Goal: Task Accomplishment & Management: Manage account settings

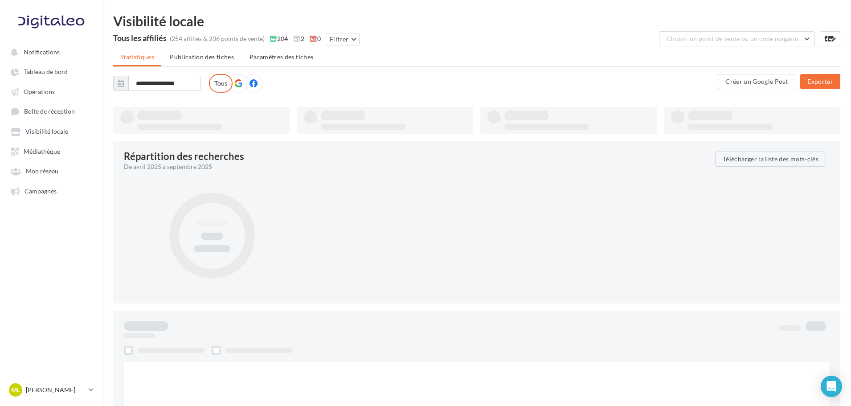
type input "**********"
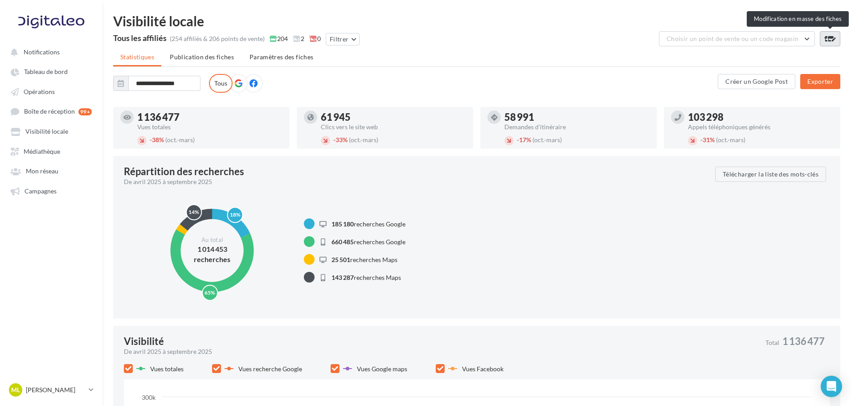
click at [827, 38] on icon at bounding box center [829, 38] width 12 height 7
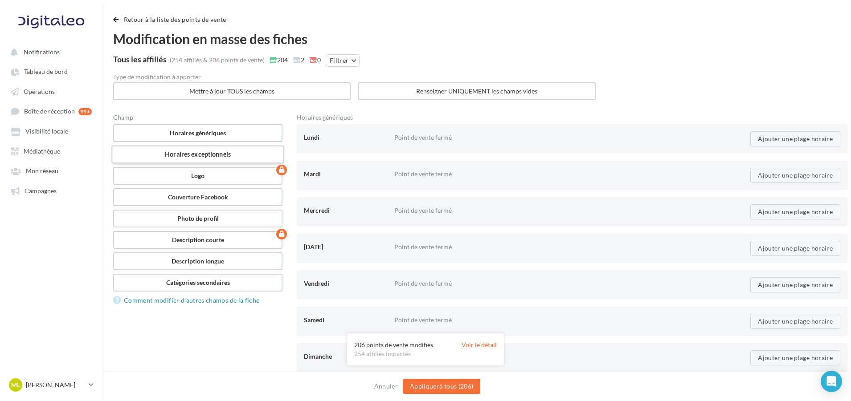
click at [206, 159] on label "Horaires exceptionnels" at bounding box center [197, 155] width 173 height 18
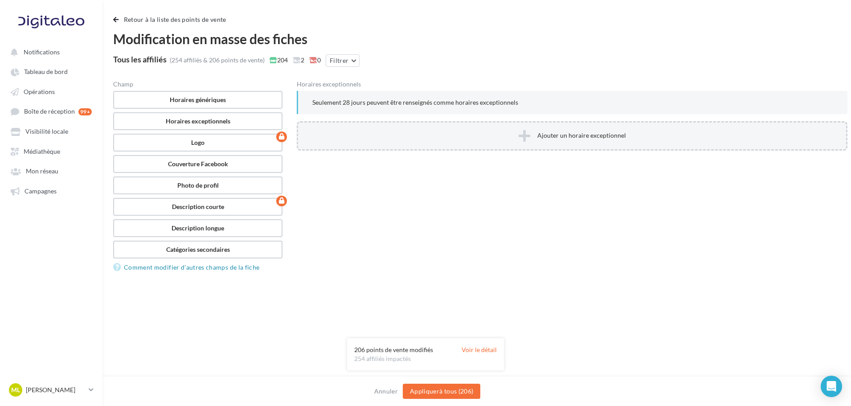
click at [509, 129] on button "Ajouter un horaire exceptionnel" at bounding box center [572, 135] width 550 height 29
click at [310, 139] on icon "button" at bounding box center [311, 135] width 6 height 7
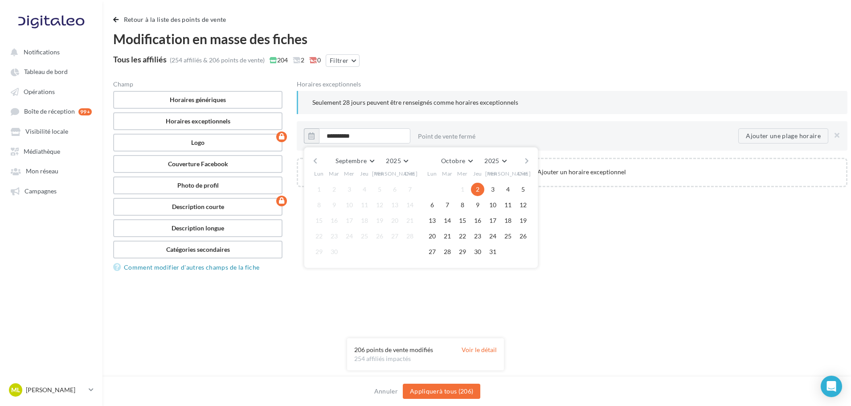
click at [527, 163] on button "button" at bounding box center [527, 161] width 8 height 12
click at [452, 222] on button "11" at bounding box center [446, 220] width 13 height 13
type input "**********"
click at [448, 220] on button "11" at bounding box center [446, 220] width 13 height 13
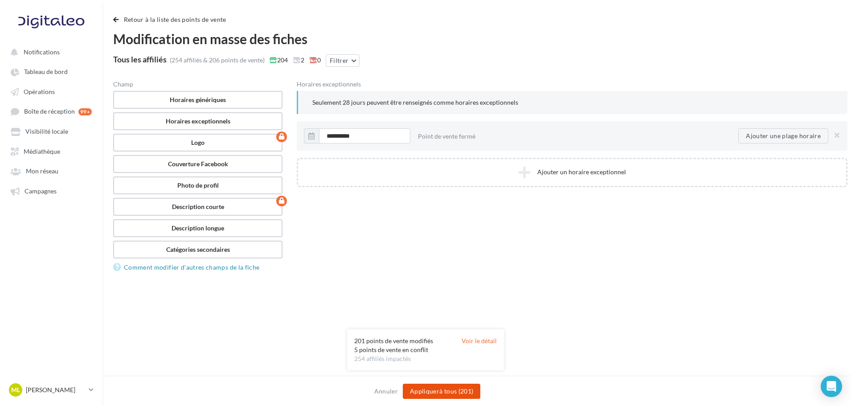
click at [415, 395] on button "Appliquer à tous (201)" at bounding box center [441, 390] width 77 height 15
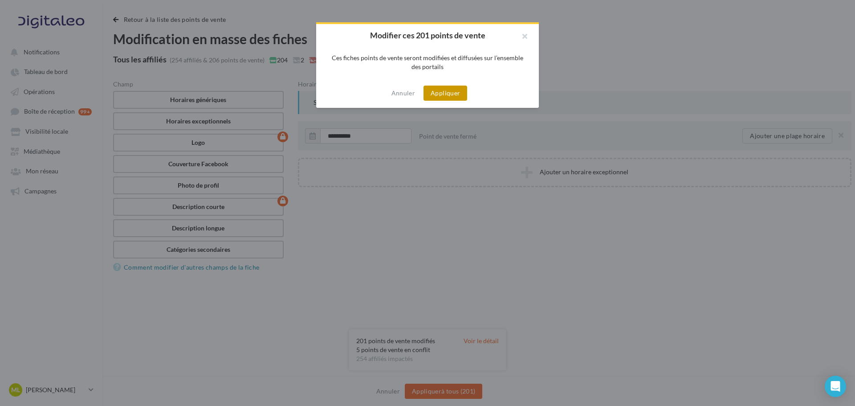
click at [448, 89] on button "Appliquer" at bounding box center [446, 93] width 44 height 15
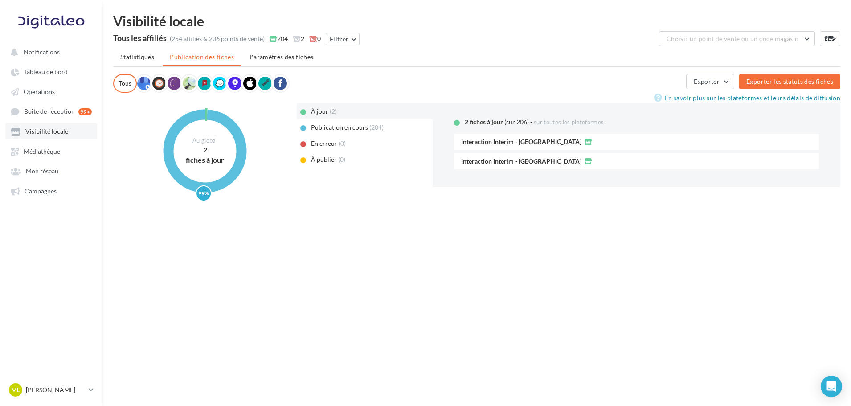
click at [40, 129] on span "Visibilité locale" at bounding box center [46, 132] width 43 height 8
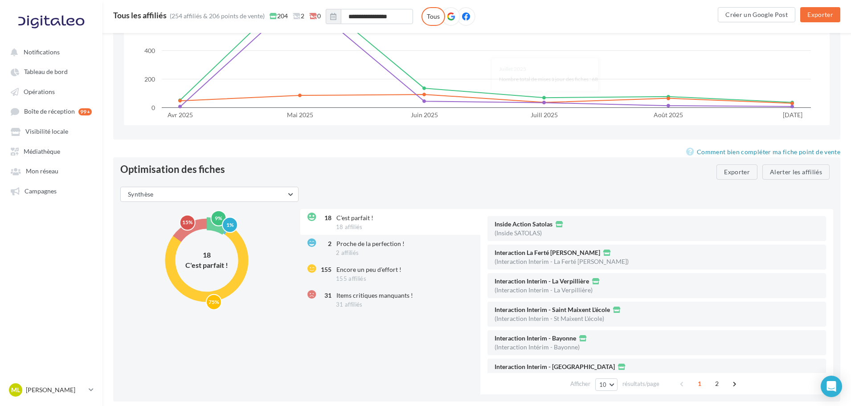
scroll to position [980, 0]
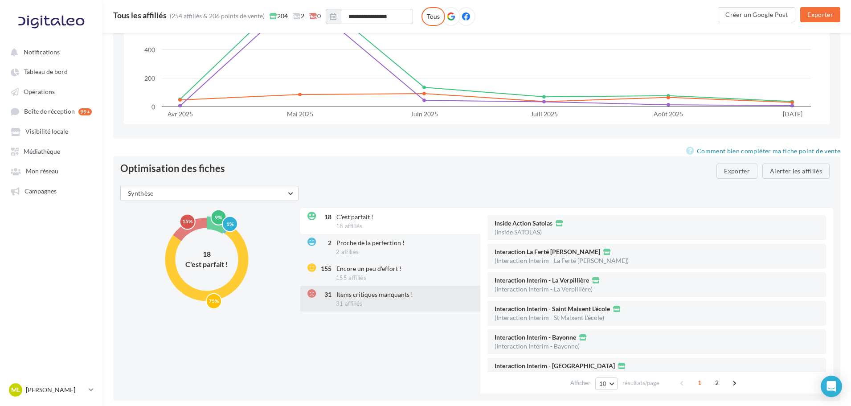
click at [402, 300] on div "31 Items critiques manquants ! 31 affiliés" at bounding box center [391, 298] width 182 height 26
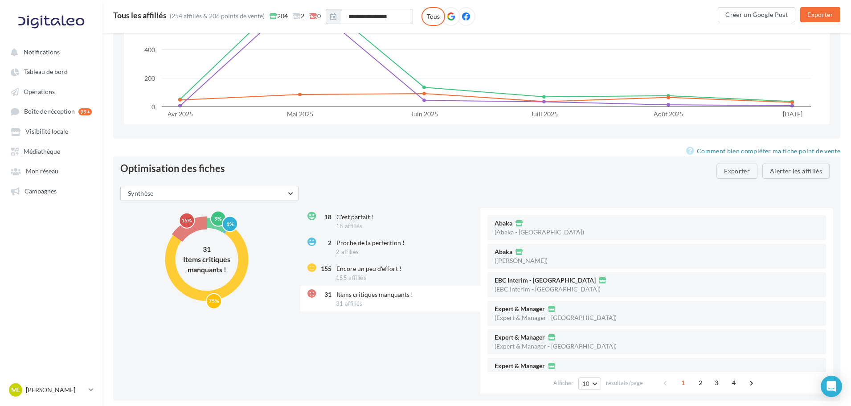
scroll to position [1013, 0]
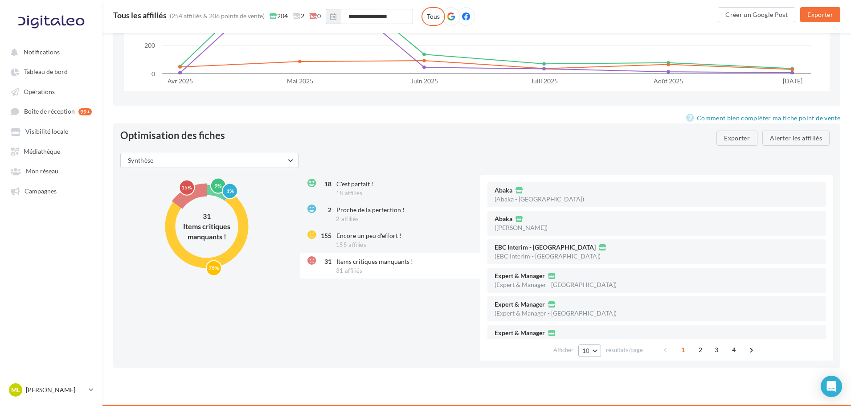
click at [595, 351] on button "10" at bounding box center [589, 350] width 23 height 12
click at [610, 334] on button "100" at bounding box center [609, 334] width 62 height 16
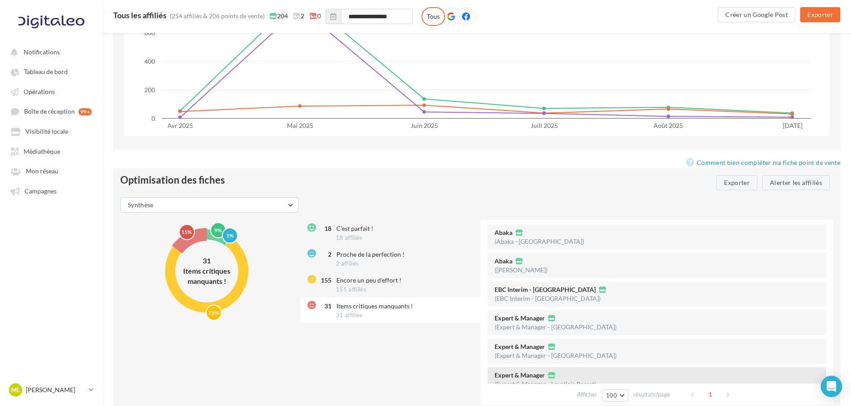
scroll to position [0, 0]
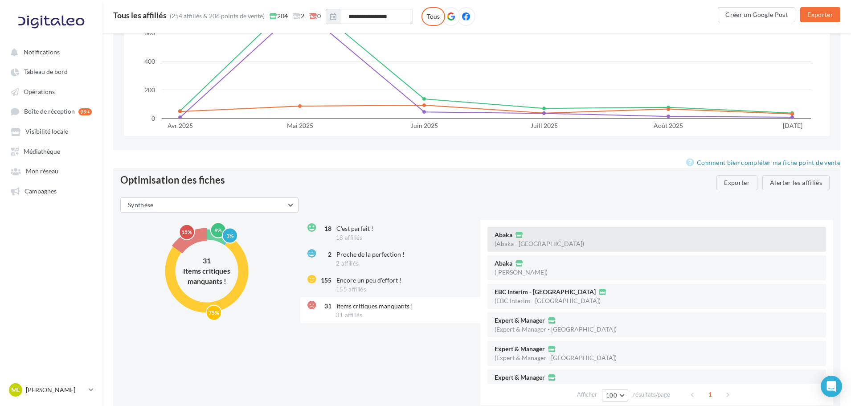
click at [498, 236] on span "Abaka" at bounding box center [503, 235] width 18 height 6
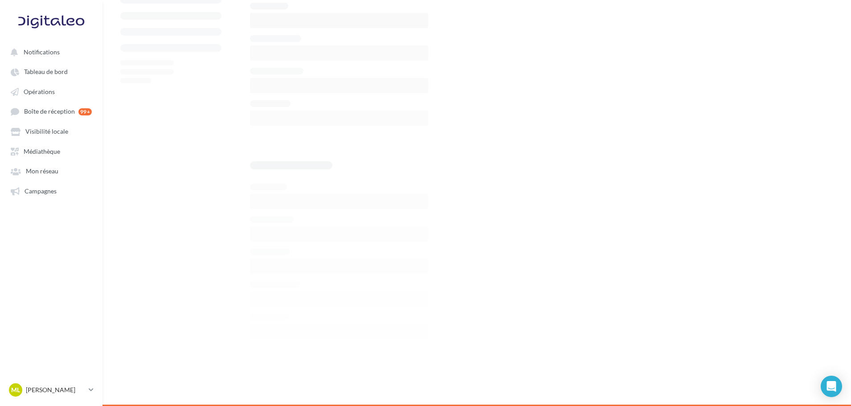
scroll to position [968, 0]
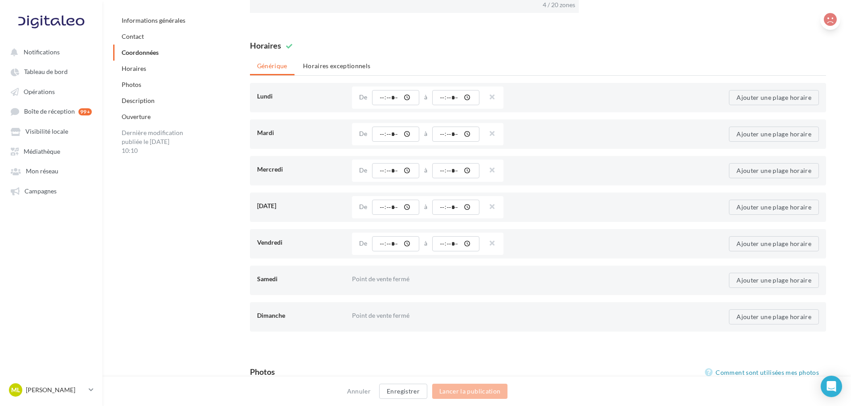
click at [829, 24] on icon at bounding box center [829, 19] width 13 height 13
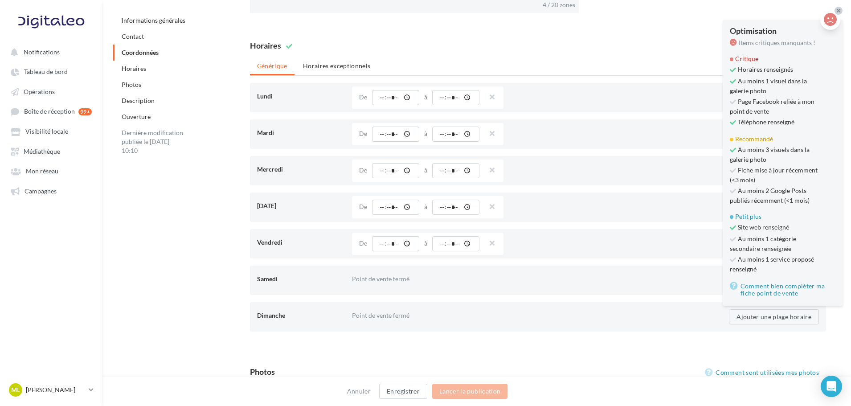
click at [840, 13] on icon at bounding box center [838, 10] width 4 height 5
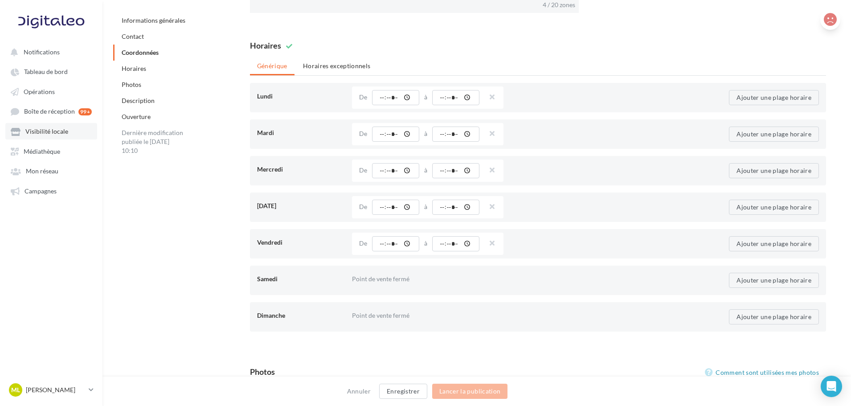
click at [49, 135] on span "Visibilité locale" at bounding box center [46, 132] width 43 height 8
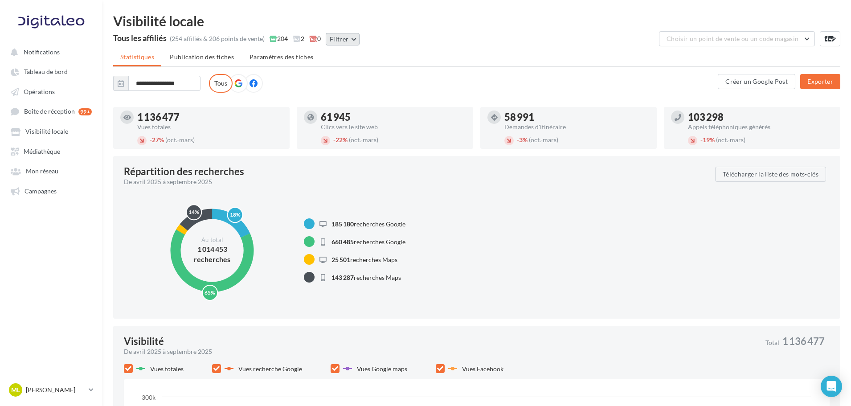
click at [336, 40] on button "Filtrer" at bounding box center [343, 39] width 34 height 12
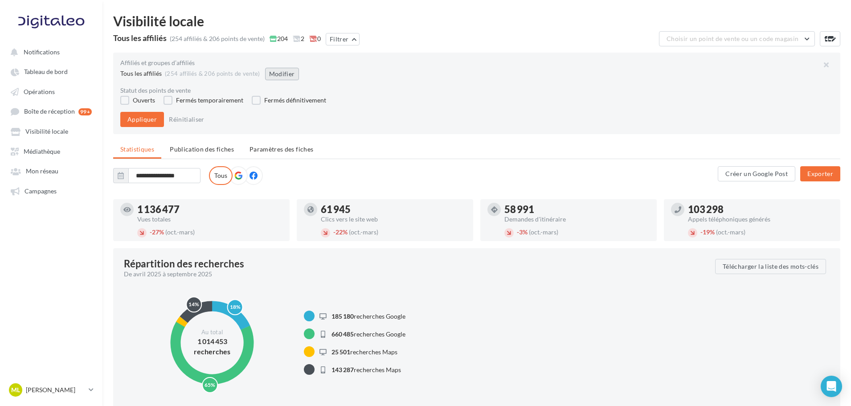
click at [279, 77] on button "Modifier" at bounding box center [282, 74] width 34 height 12
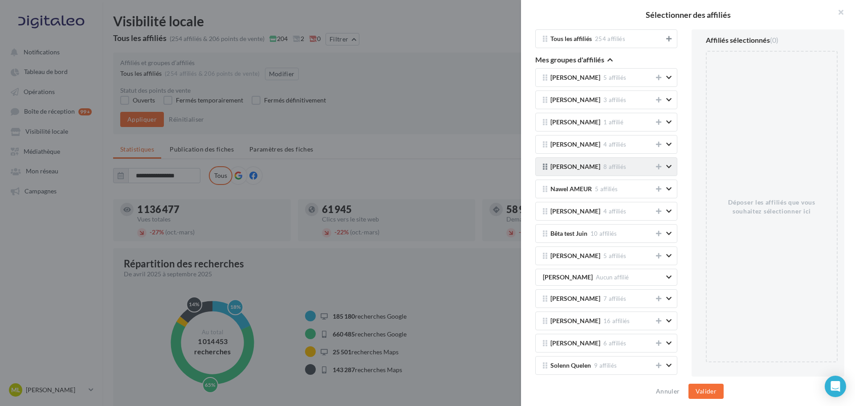
click at [666, 38] on icon at bounding box center [668, 39] width 5 height 6
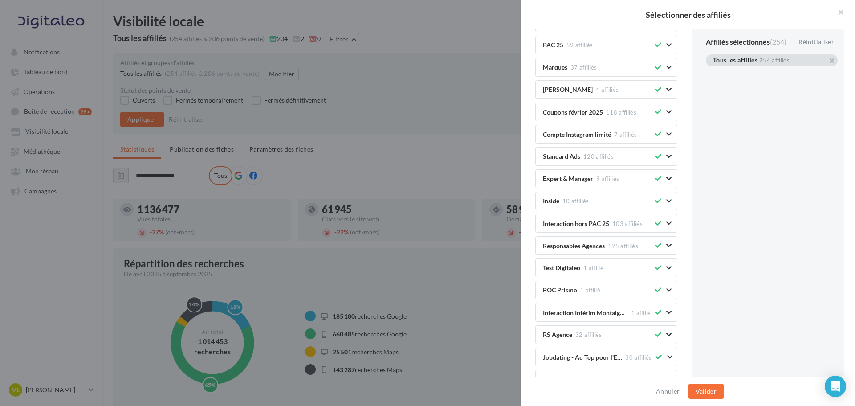
scroll to position [1024, 0]
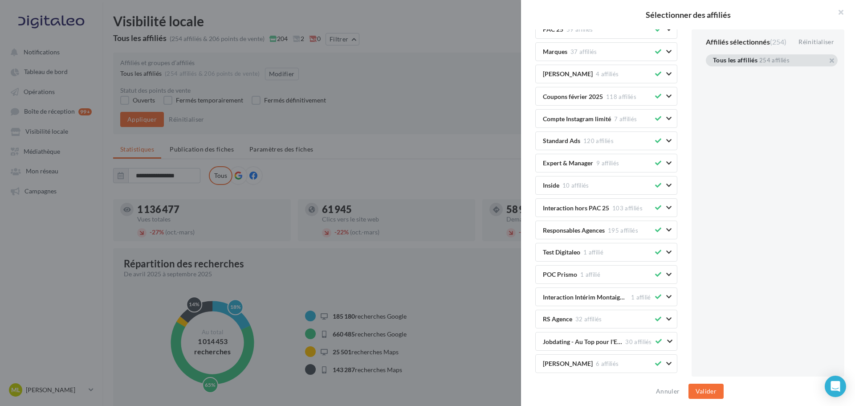
click at [655, 163] on icon at bounding box center [658, 163] width 6 height 6
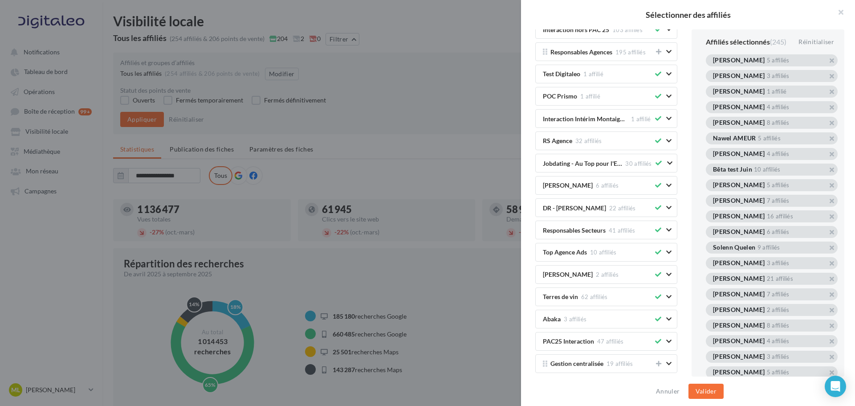
scroll to position [1247, 0]
click at [655, 273] on icon at bounding box center [658, 274] width 6 height 6
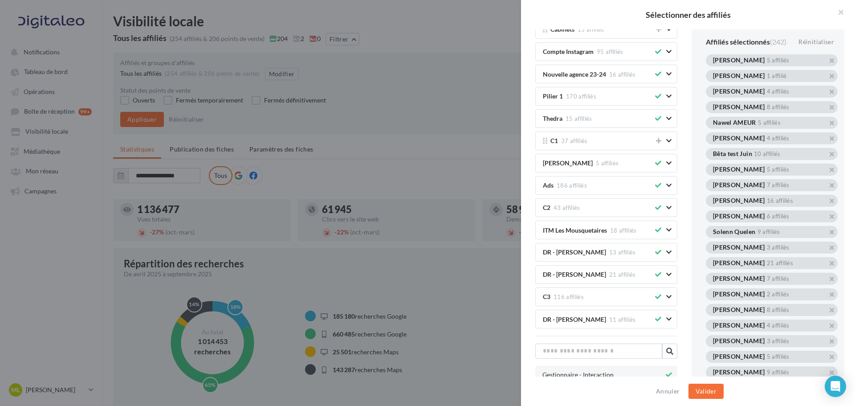
scroll to position [1781, 0]
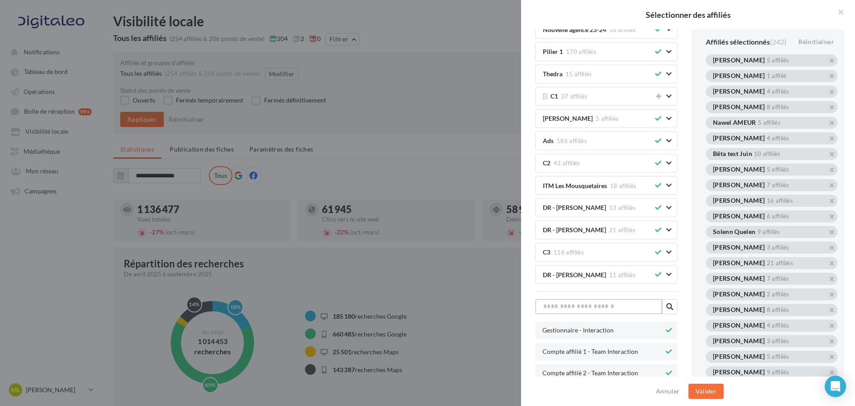
click at [626, 306] on input "text" at bounding box center [598, 306] width 127 height 15
type input "*"
click at [702, 389] on button "Valider" at bounding box center [706, 390] width 35 height 15
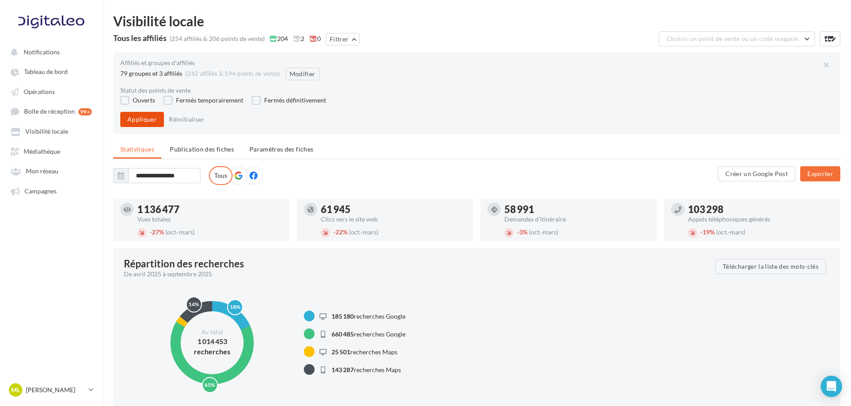
click at [135, 117] on button "Appliquer" at bounding box center [142, 119] width 44 height 15
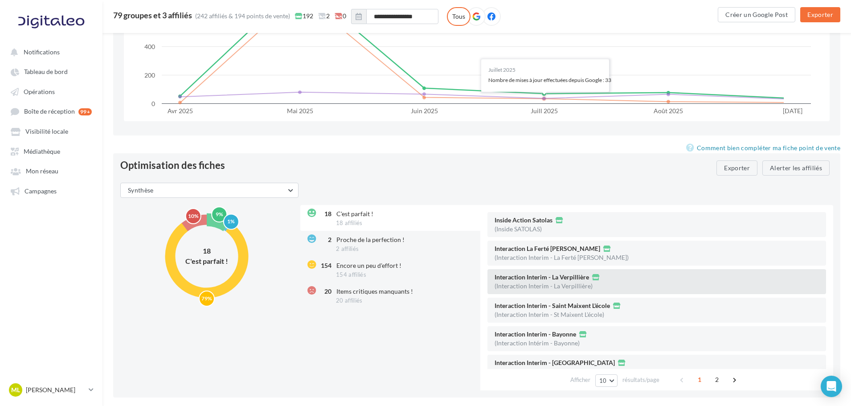
scroll to position [1013, 0]
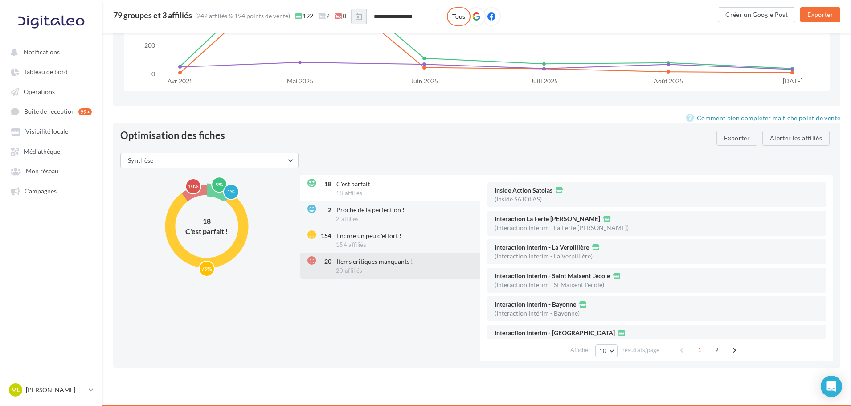
click at [384, 269] on div "20 Items critiques manquants ! 20 affiliés" at bounding box center [391, 266] width 182 height 26
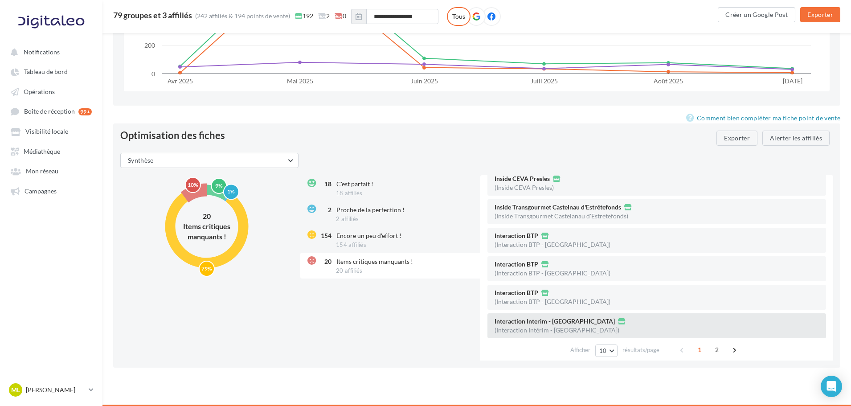
scroll to position [0, 0]
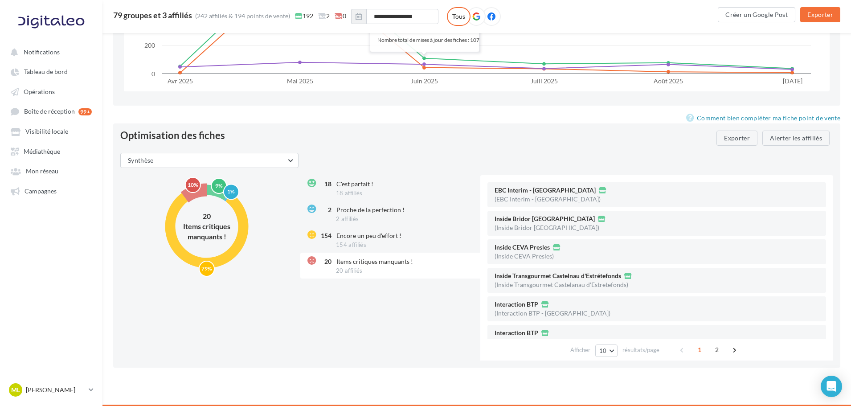
click at [336, 315] on div "18 C'est parfait ! 18 affiliés 2 Proche de la perfection ! 2 affiliés 154 Encor…" at bounding box center [570, 267] width 540 height 185
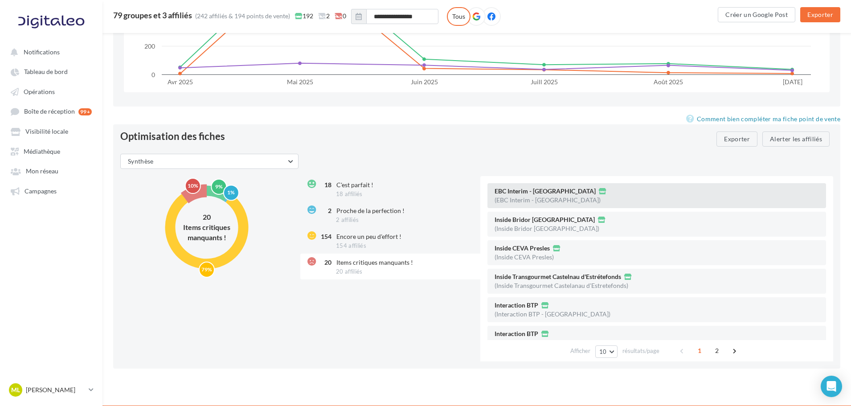
scroll to position [1013, 0]
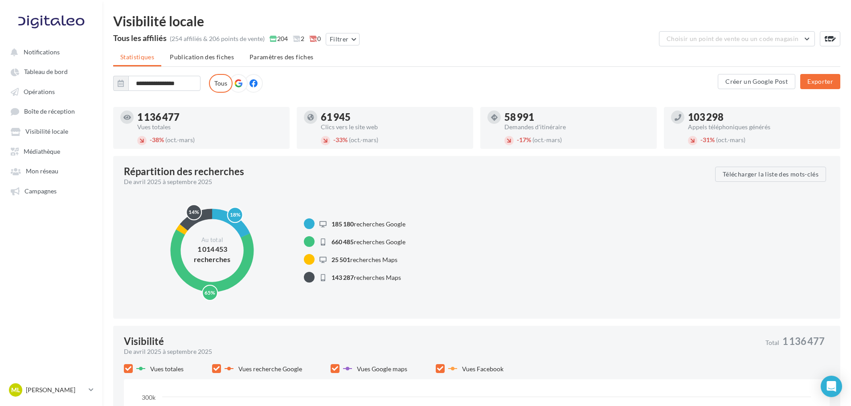
type input "**********"
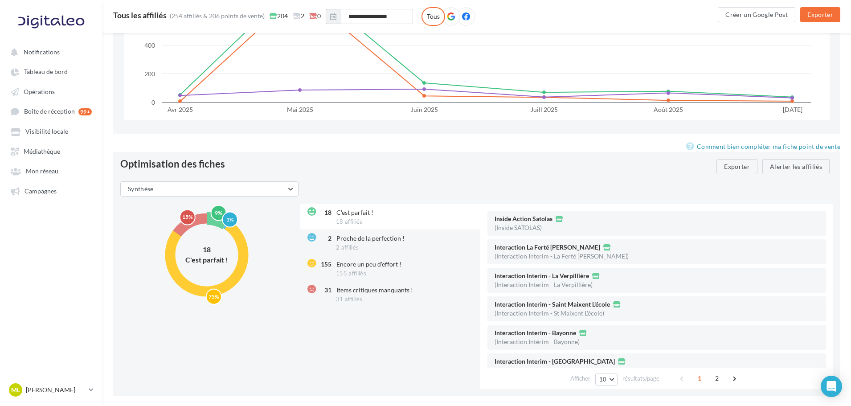
scroll to position [968, 0]
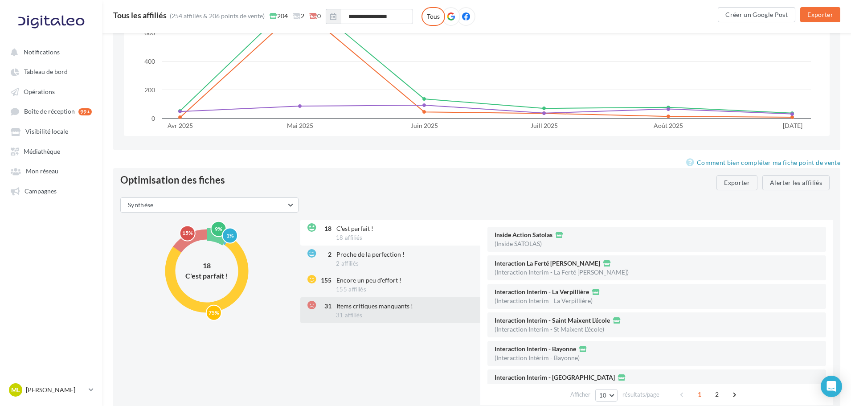
click at [361, 318] on div "31 Items critiques manquants ! 31 affiliés" at bounding box center [391, 310] width 182 height 26
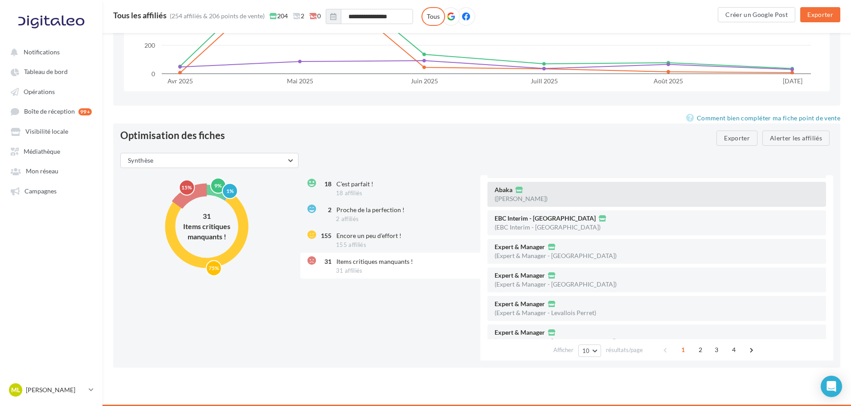
scroll to position [45, 0]
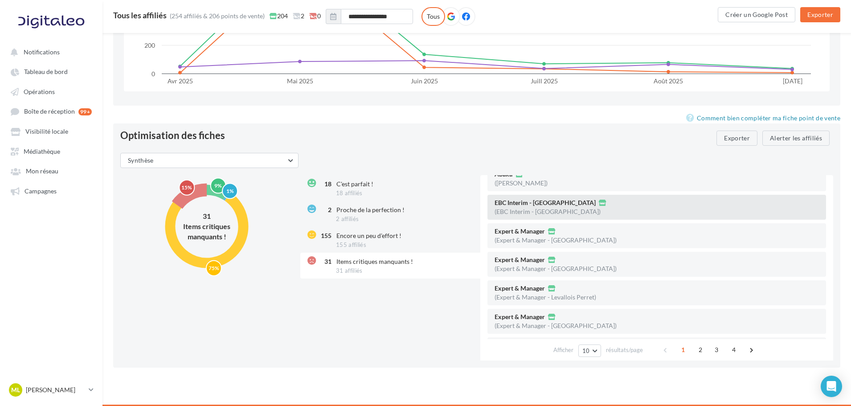
click at [512, 201] on span "EBC Interim - [GEOGRAPHIC_DATA]" at bounding box center [544, 203] width 101 height 6
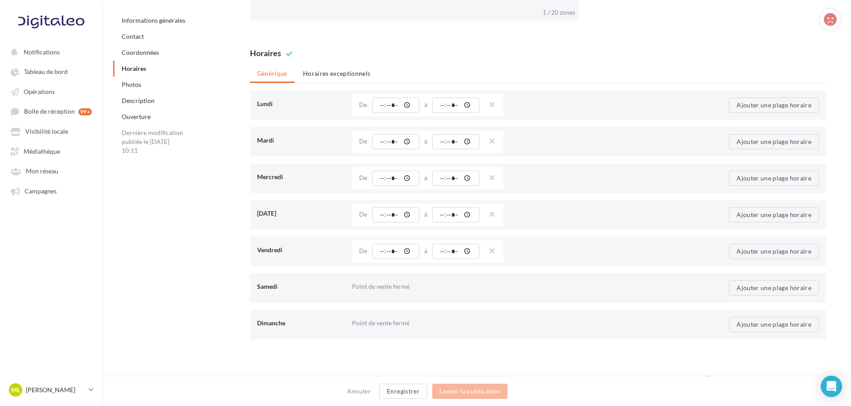
scroll to position [879, 0]
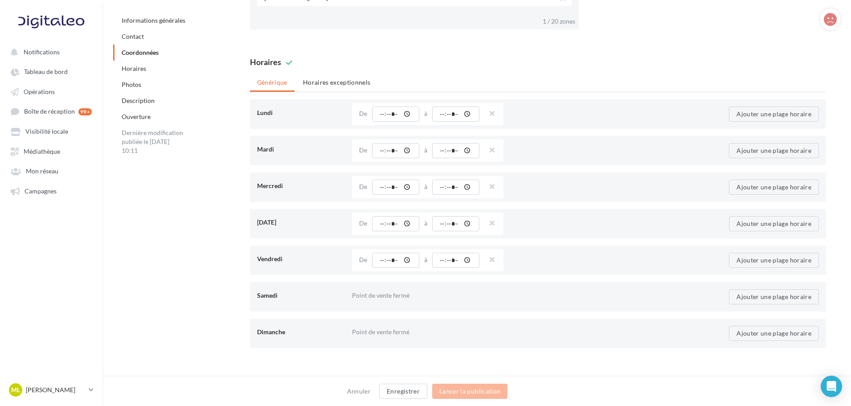
click at [820, 28] on div at bounding box center [830, 19] width 20 height 21
click at [831, 21] on icon at bounding box center [829, 19] width 13 height 13
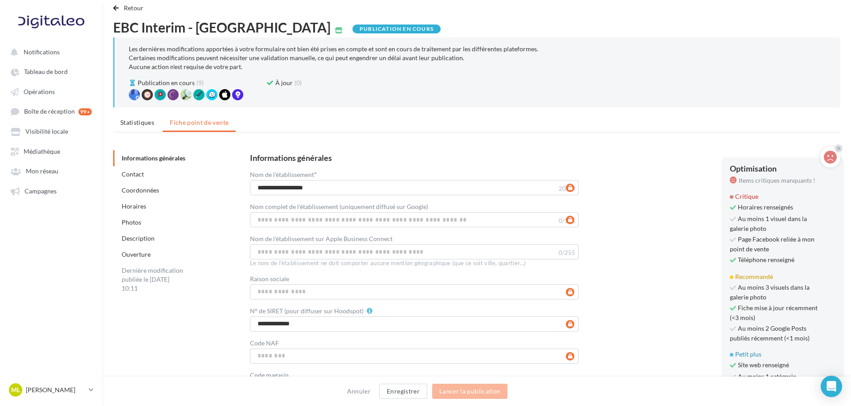
scroll to position [0, 0]
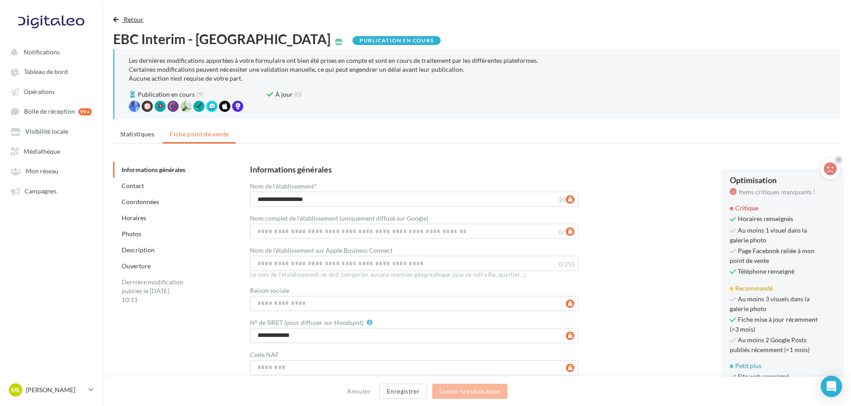
click at [118, 22] on span "button" at bounding box center [115, 19] width 5 height 6
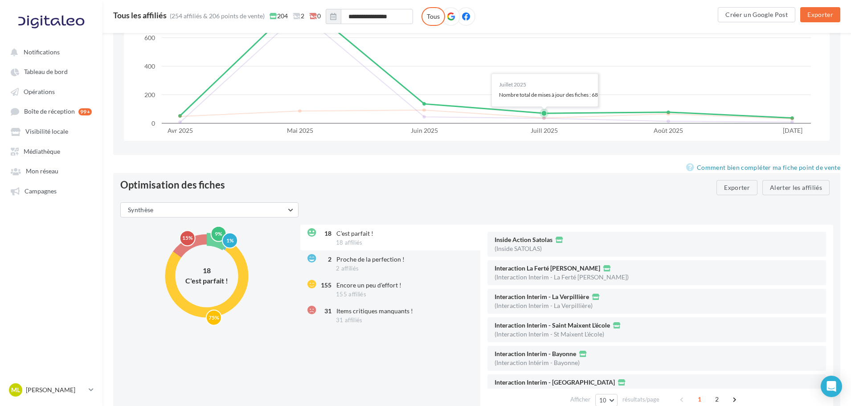
scroll to position [1013, 0]
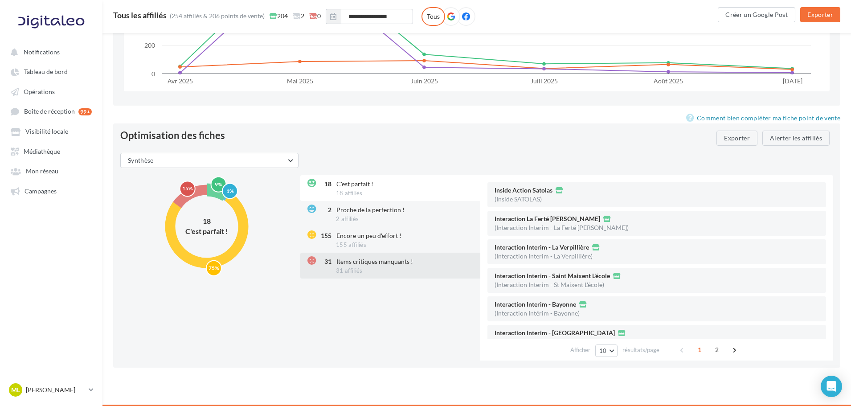
click at [411, 253] on div "31 Items critiques manquants ! 31 affiliés" at bounding box center [391, 266] width 182 height 26
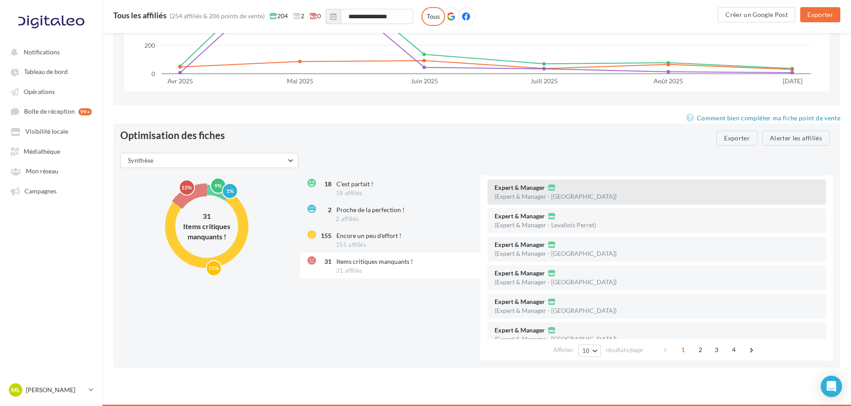
scroll to position [132, 0]
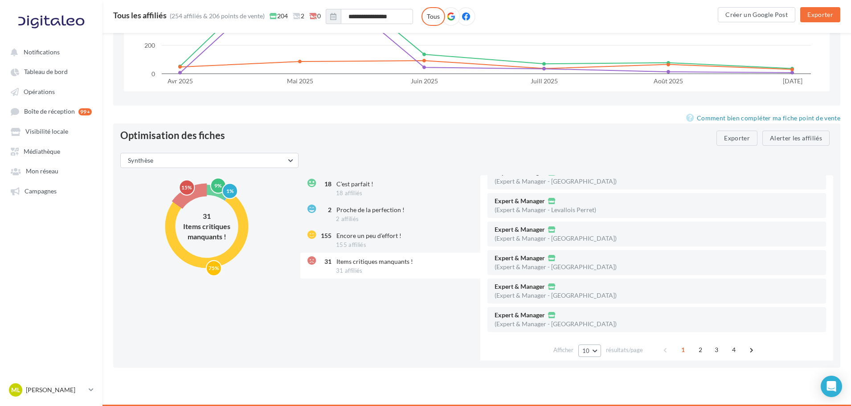
click at [596, 355] on button "10" at bounding box center [589, 350] width 23 height 12
click at [603, 336] on button "100" at bounding box center [609, 334] width 62 height 16
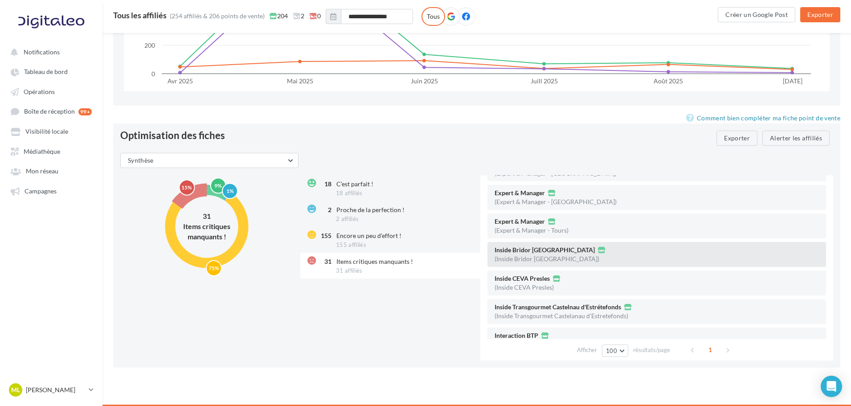
scroll to position [267, 0]
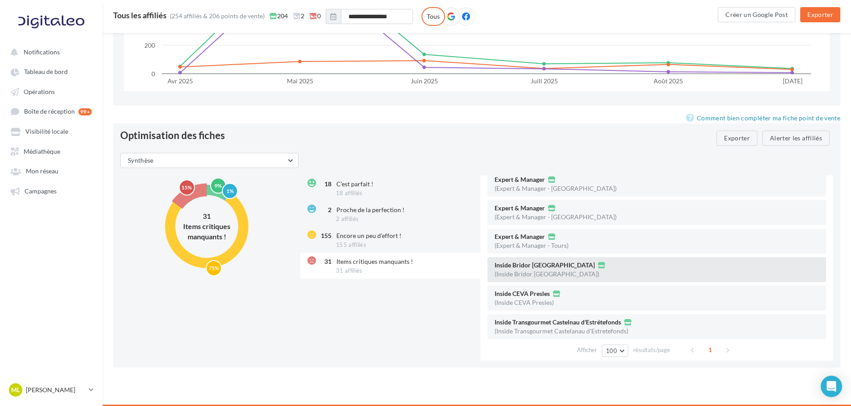
drag, startPoint x: 532, startPoint y: 270, endPoint x: 624, endPoint y: 277, distance: 91.5
click at [624, 277] on div "Inside Bridor Servon-sur-Vilaine (Inside Bridor Servon-sur-Vilaine)" at bounding box center [656, 269] width 338 height 25
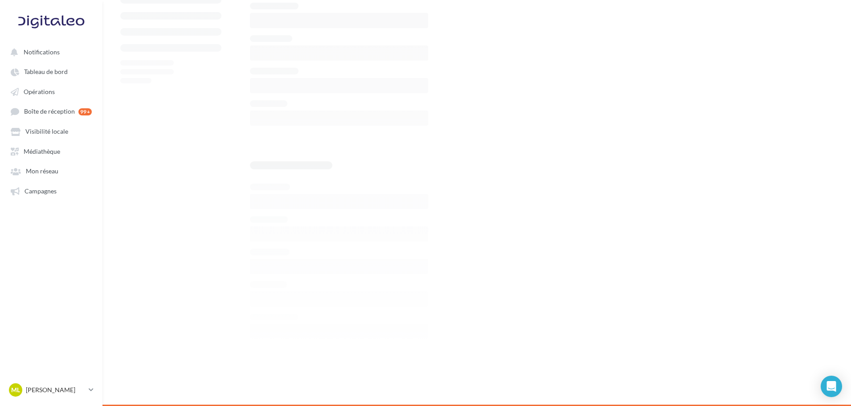
scroll to position [1013, 0]
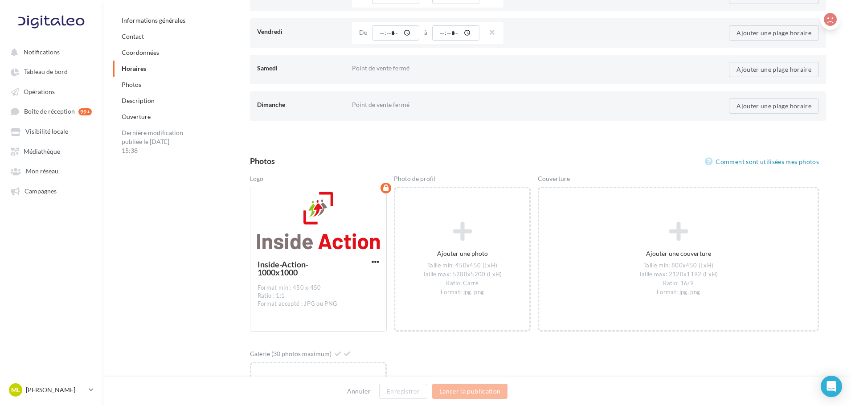
click at [827, 22] on icon at bounding box center [829, 19] width 13 height 13
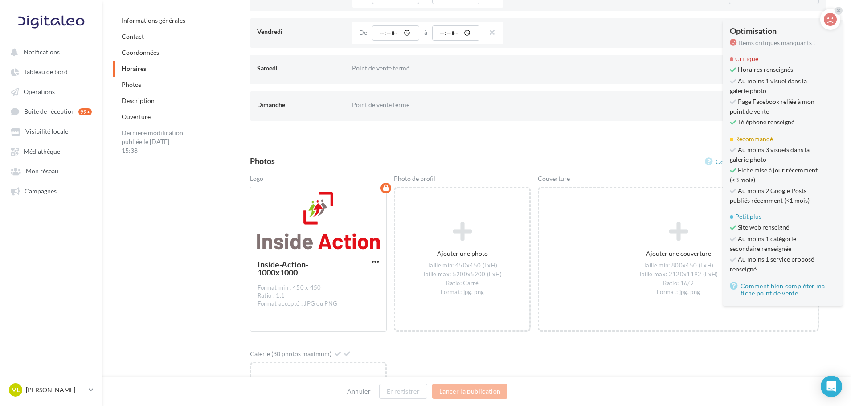
click at [393, 154] on div "Photos Comment sont utilisées mes photos Logo Inside-Action-1000x1000 Format mi…" at bounding box center [538, 327] width 604 height 357
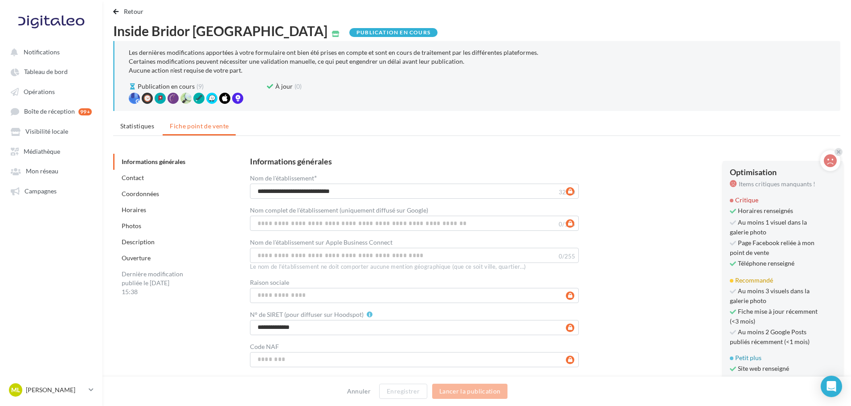
scroll to position [0, 0]
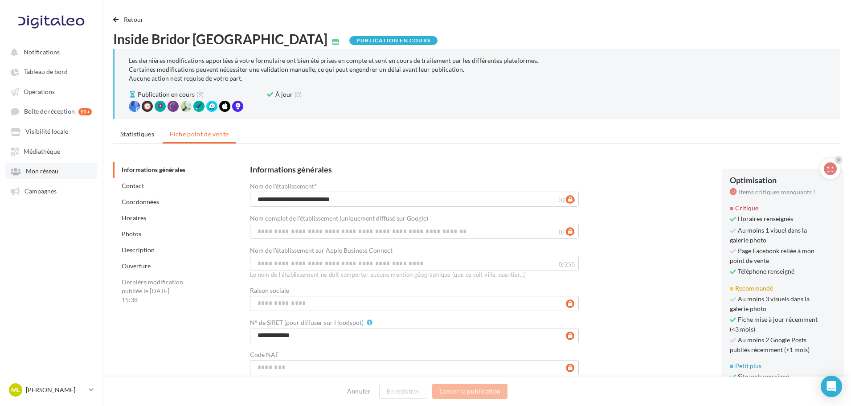
click at [59, 175] on link "Mon réseau" at bounding box center [51, 171] width 92 height 16
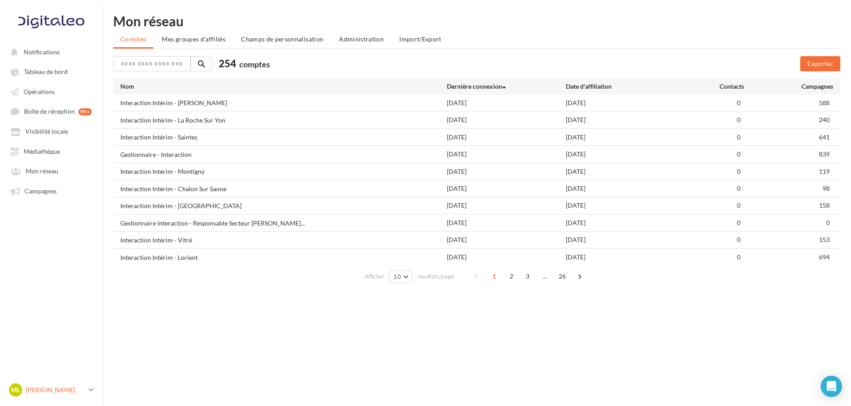
click at [74, 390] on p "[PERSON_NAME]" at bounding box center [55, 389] width 59 height 9
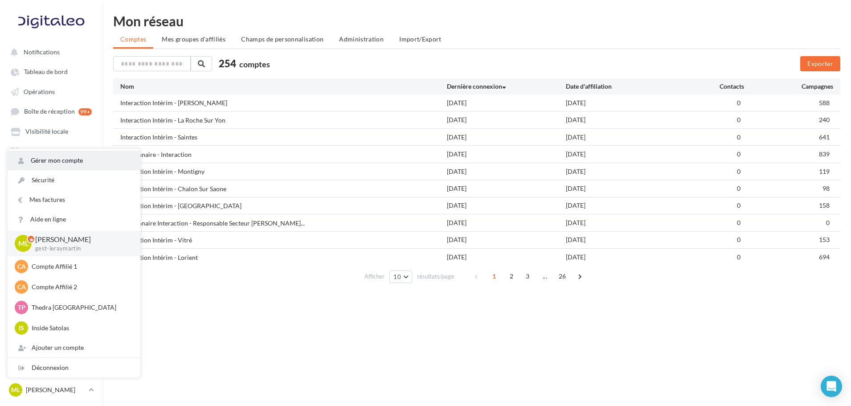
click at [68, 158] on link "Gérer mon compte" at bounding box center [74, 161] width 133 height 20
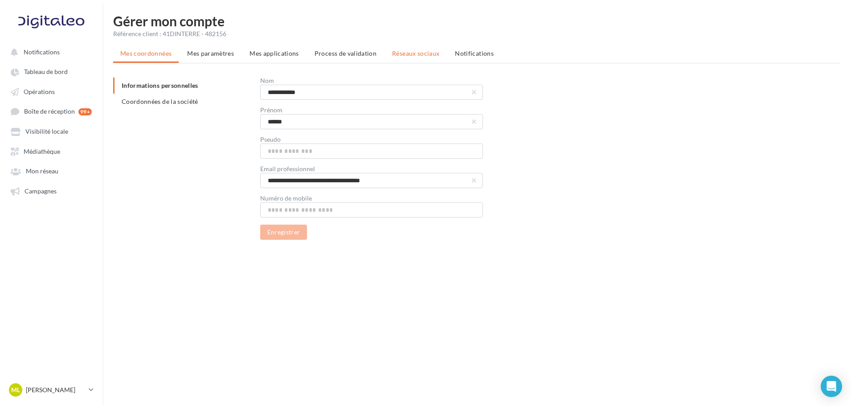
drag, startPoint x: 407, startPoint y: 66, endPoint x: 411, endPoint y: 60, distance: 7.3
click at [407, 66] on div "**********" at bounding box center [476, 142] width 727 height 194
click at [414, 53] on span "Réseaux sociaux" at bounding box center [415, 53] width 47 height 8
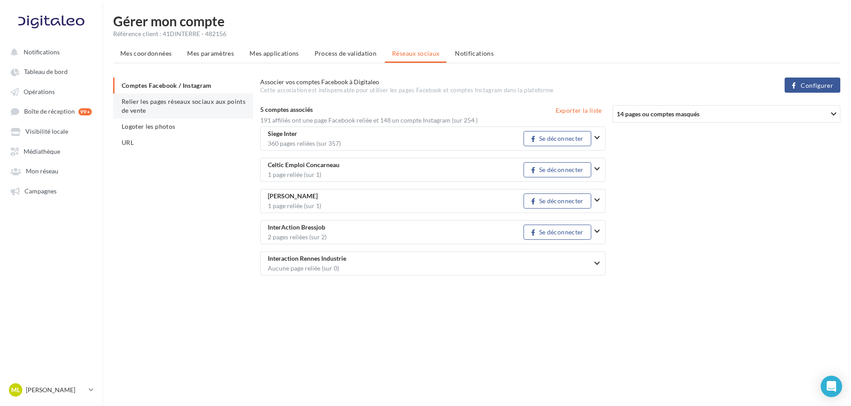
click at [147, 110] on span "Relier les pages réseaux sociaux aux points de vente" at bounding box center [184, 106] width 124 height 16
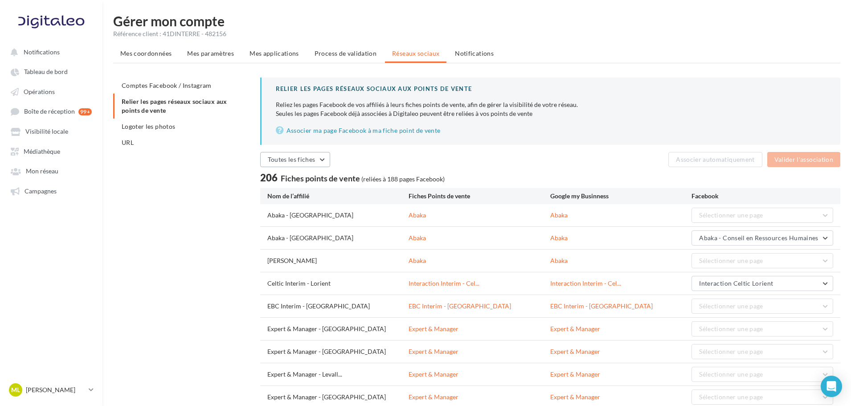
click at [302, 158] on span "Toutes les fiches" at bounding box center [292, 159] width 48 height 8
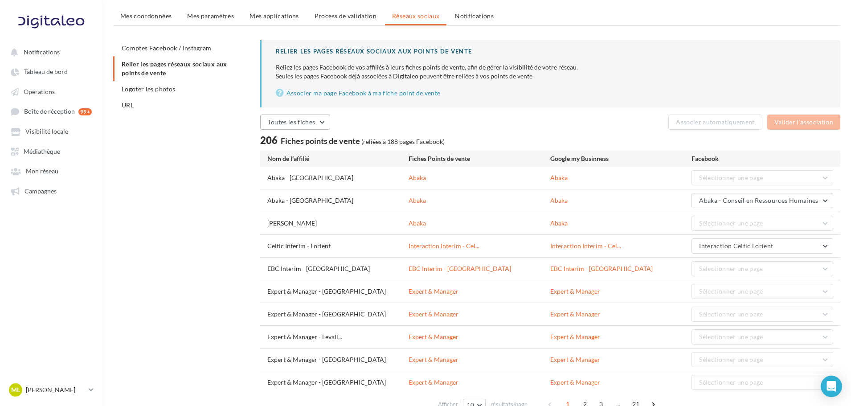
scroll to position [85, 0]
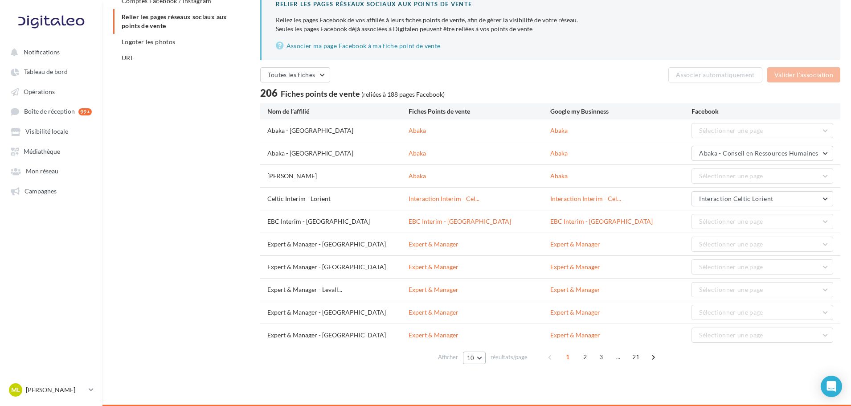
click at [477, 356] on button "10" at bounding box center [474, 357] width 23 height 12
click at [483, 342] on button "100" at bounding box center [494, 342] width 62 height 16
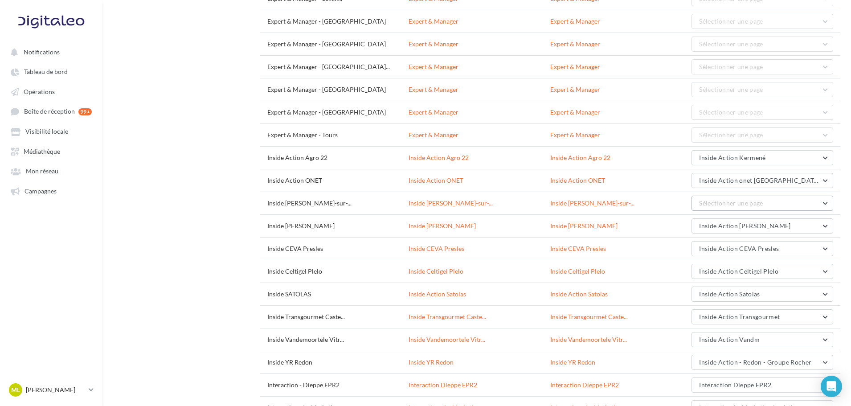
scroll to position [420, 0]
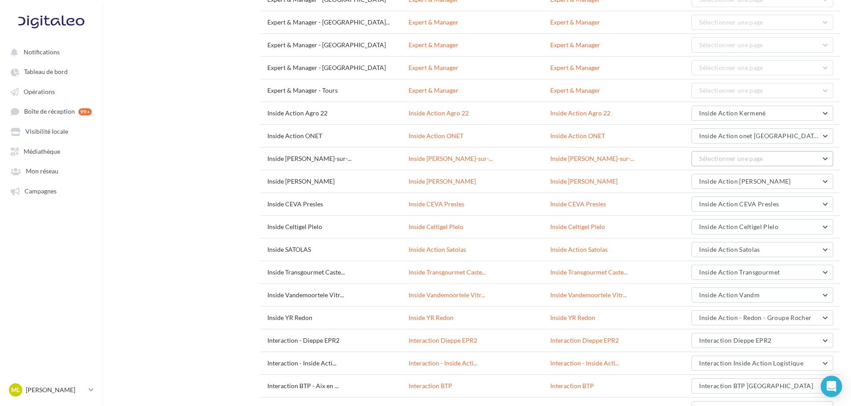
click at [730, 156] on span "Sélectionner une page" at bounding box center [731, 159] width 64 height 8
click at [765, 184] on button "Inside Bridor" at bounding box center [762, 181] width 142 height 23
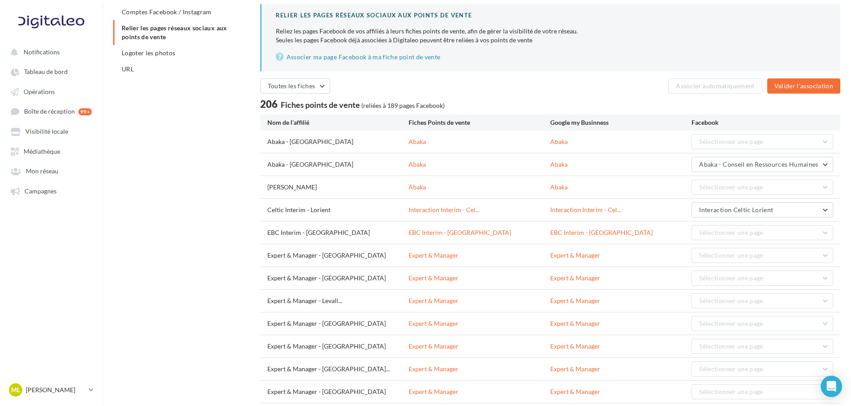
scroll to position [0, 0]
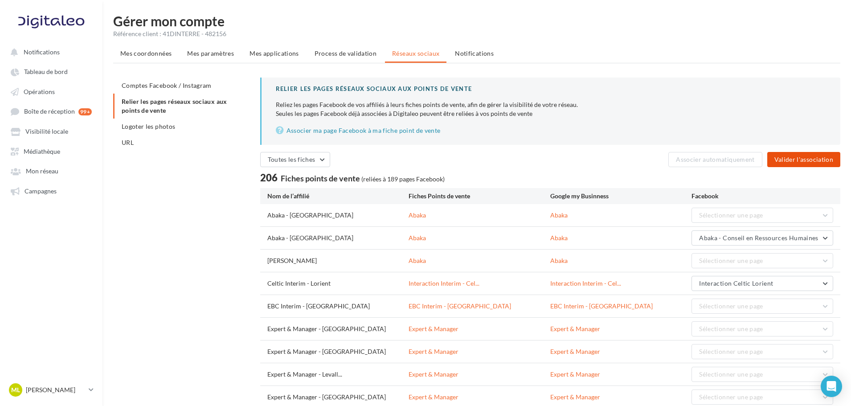
click at [801, 161] on button "Valider l'association" at bounding box center [803, 159] width 73 height 15
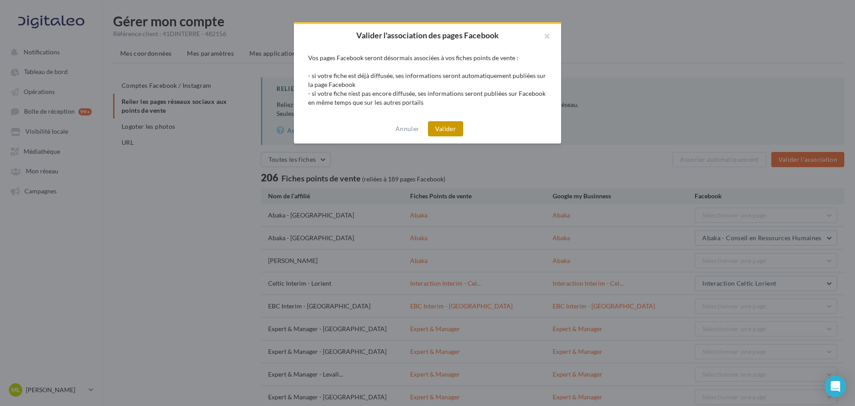
click at [436, 128] on button "Valider" at bounding box center [445, 128] width 35 height 15
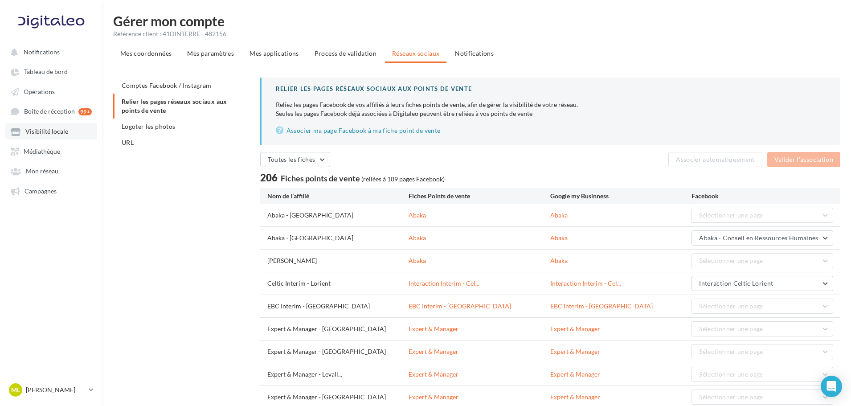
click at [42, 134] on span "Visibilité locale" at bounding box center [46, 132] width 43 height 8
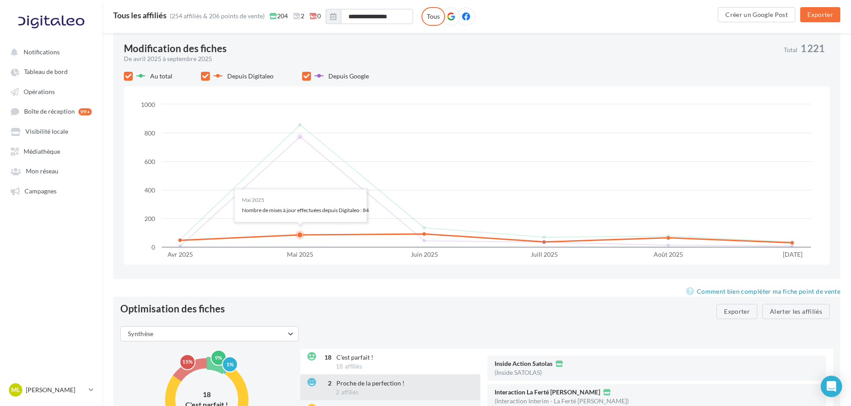
scroll to position [1013, 0]
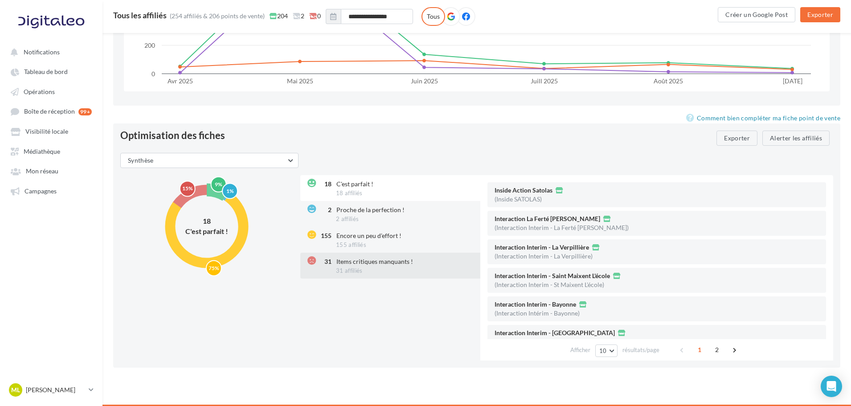
click at [334, 266] on div "31 Items critiques manquants ! 31 affiliés" at bounding box center [391, 266] width 182 height 26
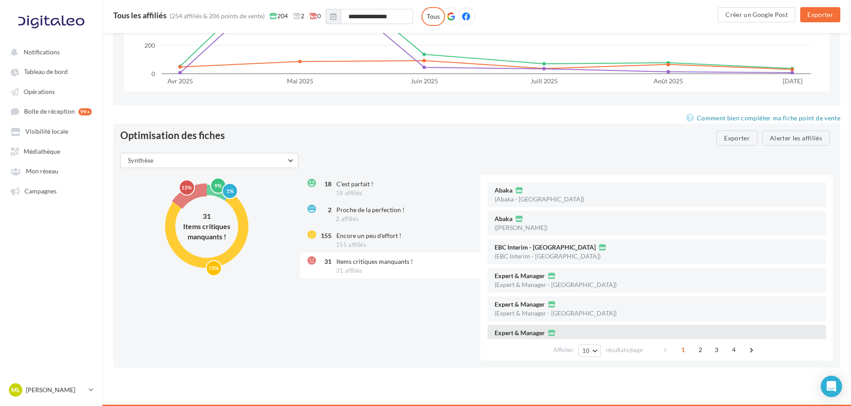
scroll to position [132, 0]
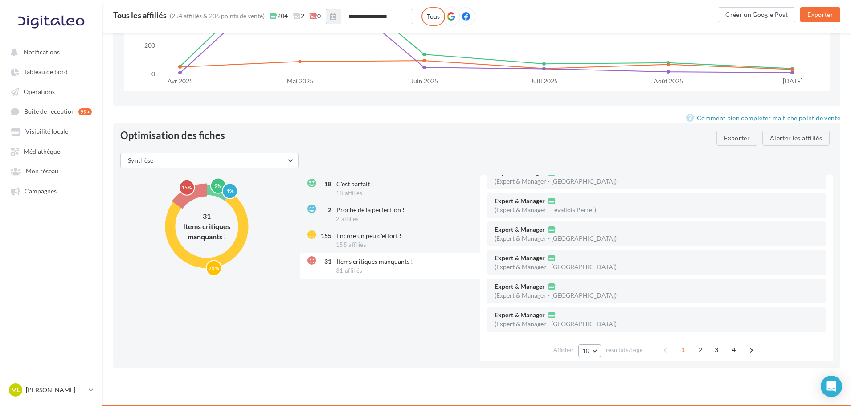
click at [587, 351] on span "10" at bounding box center [586, 350] width 8 height 7
click at [599, 338] on button "100" at bounding box center [609, 334] width 62 height 16
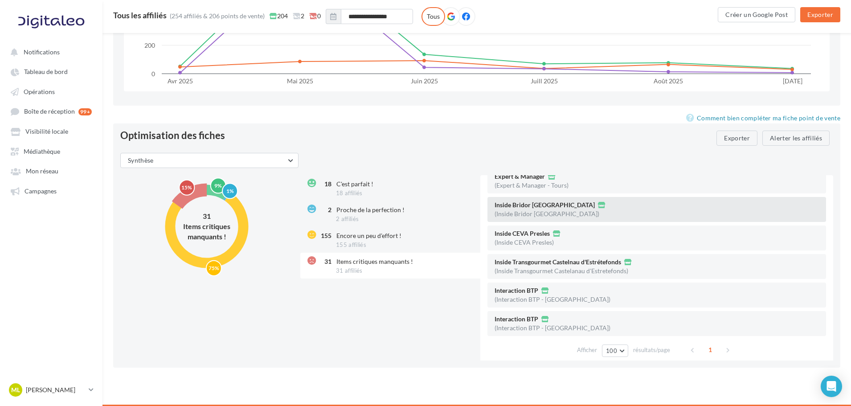
scroll to position [312, 0]
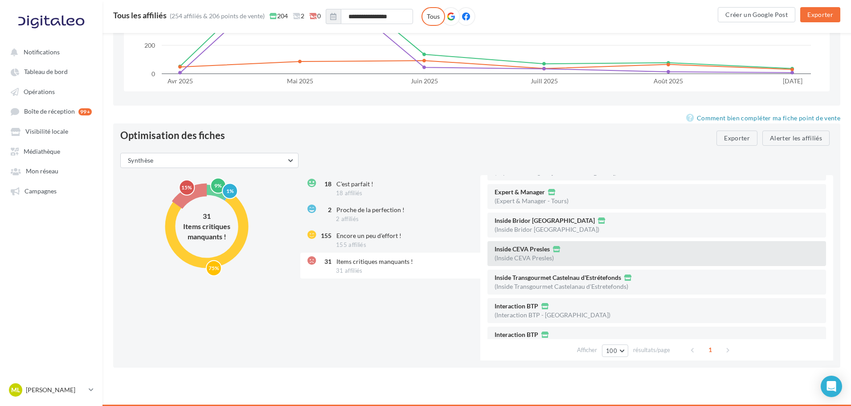
click at [589, 252] on div "Inside CEVA Presles" at bounding box center [656, 249] width 324 height 9
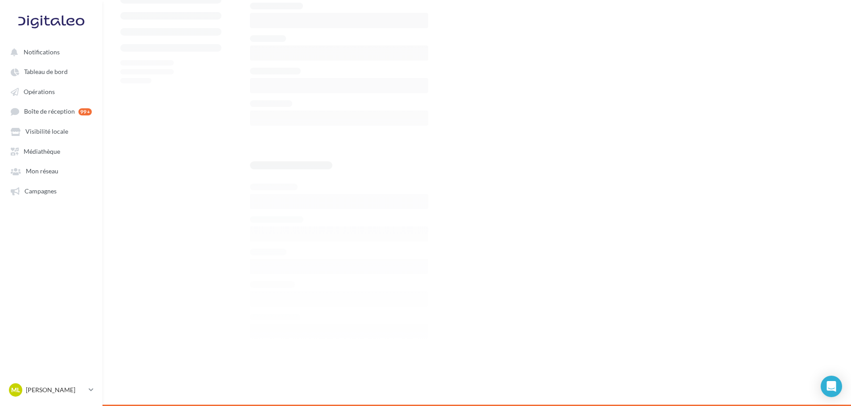
scroll to position [1013, 0]
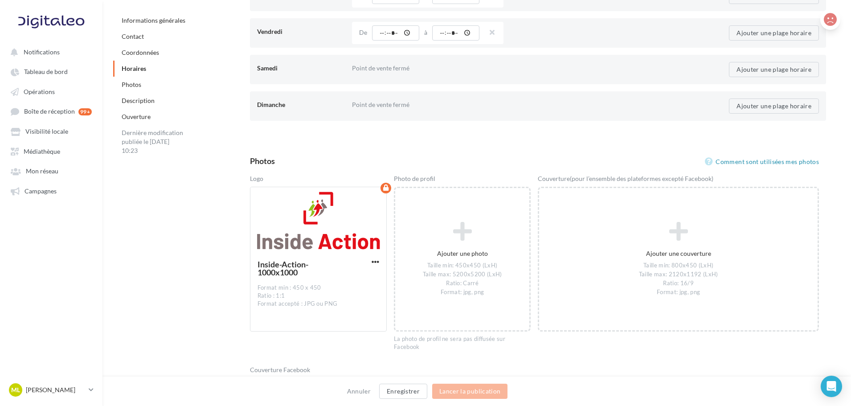
click at [823, 20] on button at bounding box center [830, 19] width 20 height 21
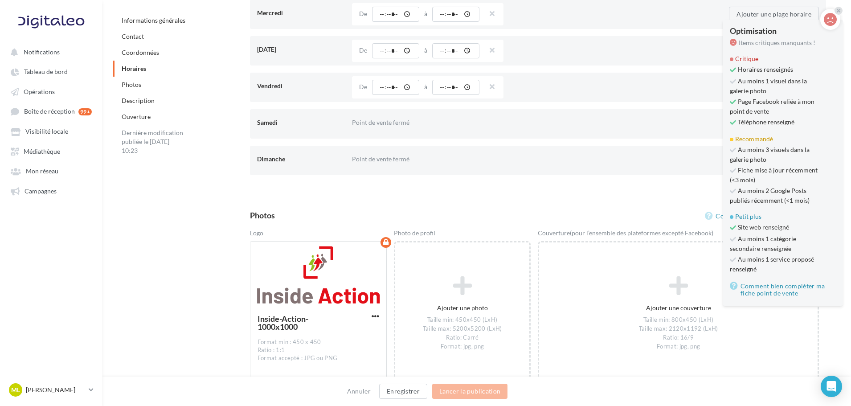
scroll to position [879, 0]
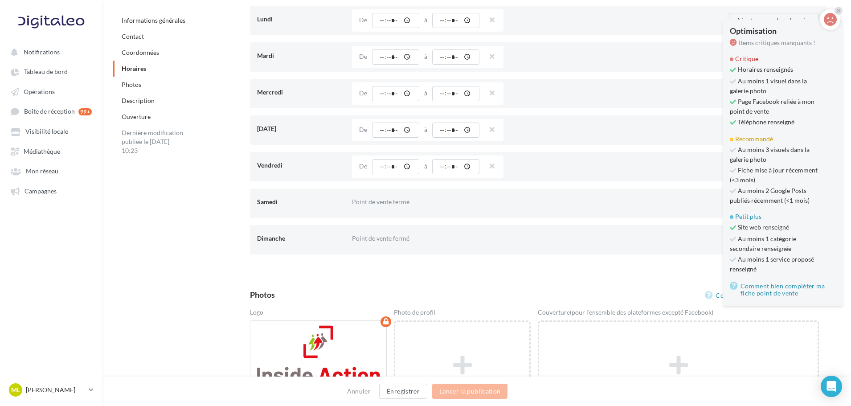
click at [63, 122] on ul "Notifications Tableau de bord Opérations Boîte de réception 99+ Médiathèque" at bounding box center [51, 121] width 102 height 162
click at [59, 126] on link "Visibilité locale" at bounding box center [51, 131] width 92 height 16
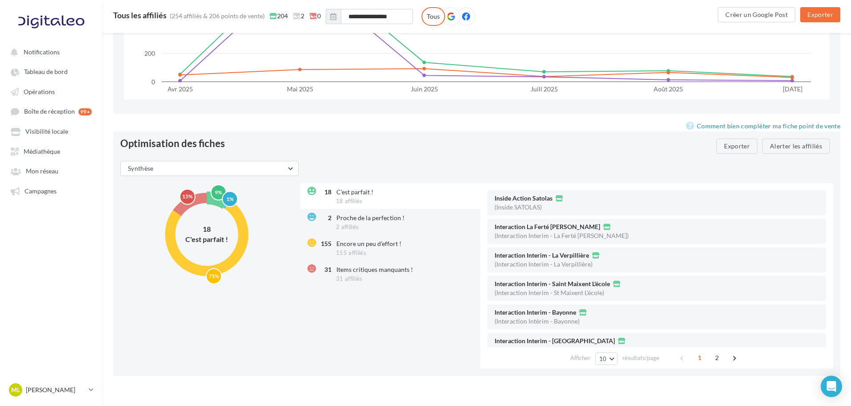
scroll to position [1013, 0]
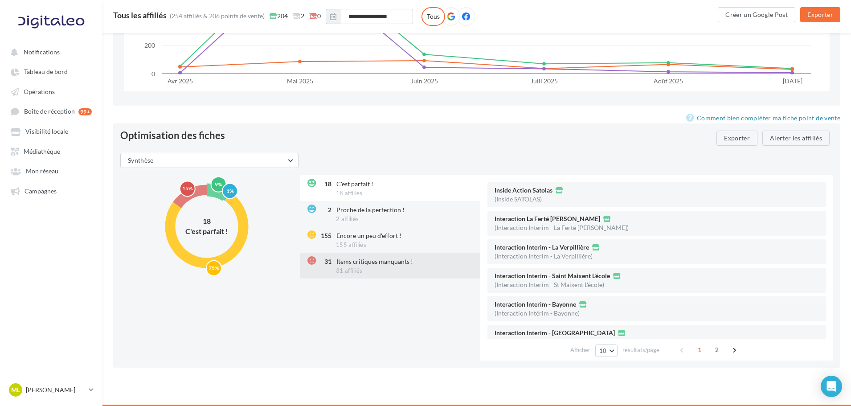
click at [352, 258] on span "Items critiques manquants !" at bounding box center [374, 261] width 77 height 8
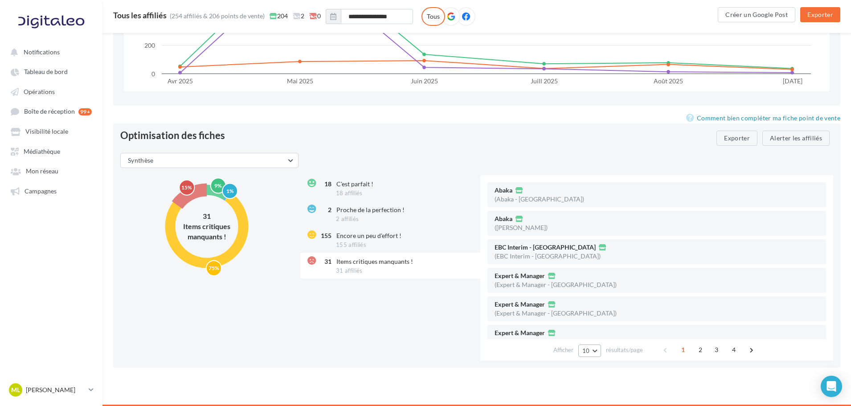
click at [586, 347] on span "10" at bounding box center [586, 350] width 8 height 7
click at [594, 334] on span "100" at bounding box center [590, 333] width 11 height 7
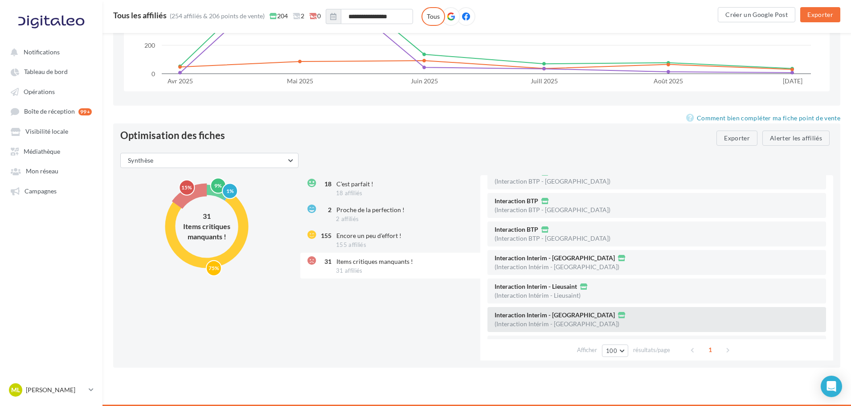
scroll to position [401, 0]
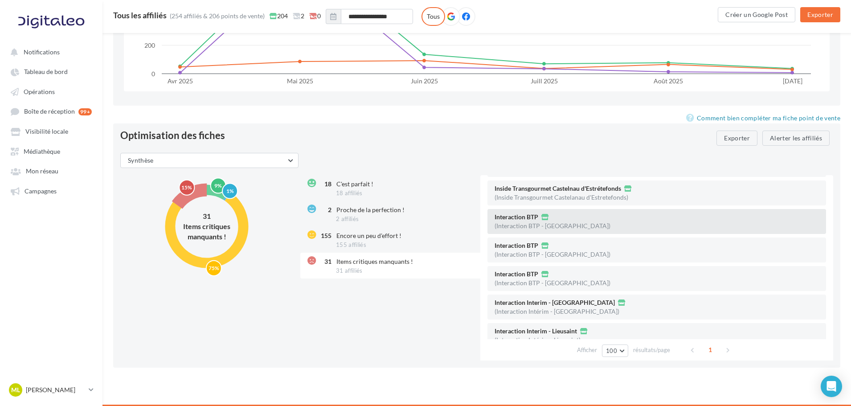
click at [532, 223] on div "(Interaction BTP - [GEOGRAPHIC_DATA])" at bounding box center [552, 226] width 116 height 6
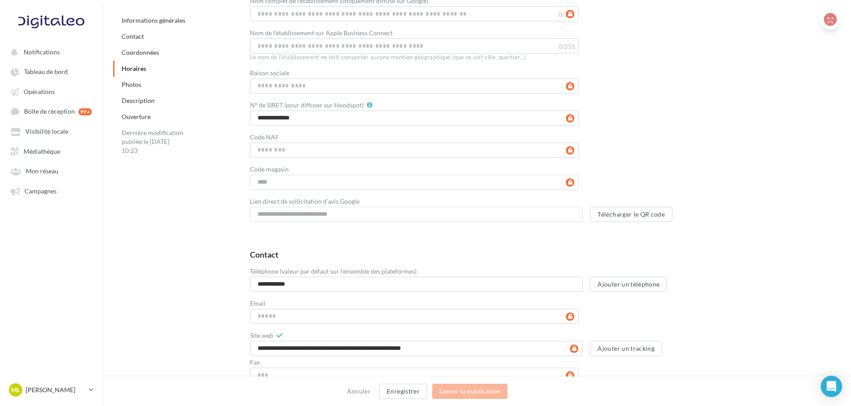
scroll to position [1013, 0]
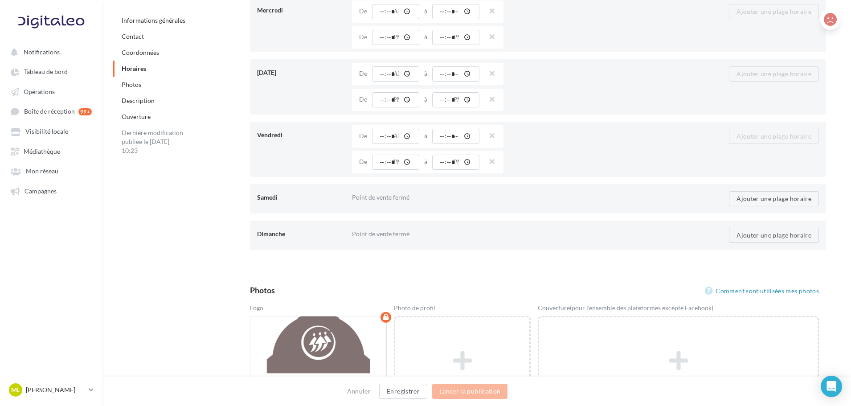
click at [825, 23] on icon at bounding box center [829, 19] width 13 height 13
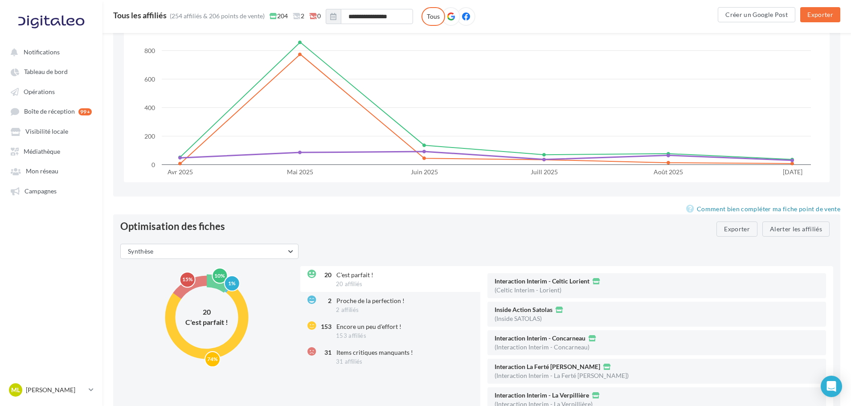
scroll to position [1013, 0]
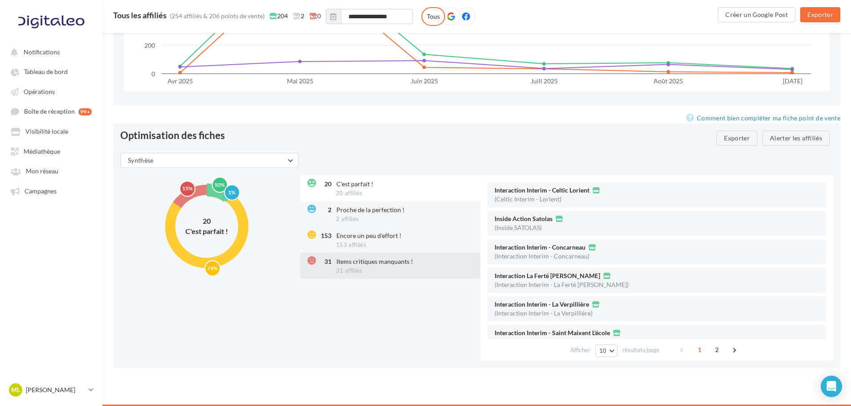
click at [389, 269] on div "31 Items critiques manquants ! 31 affiliés" at bounding box center [391, 266] width 182 height 26
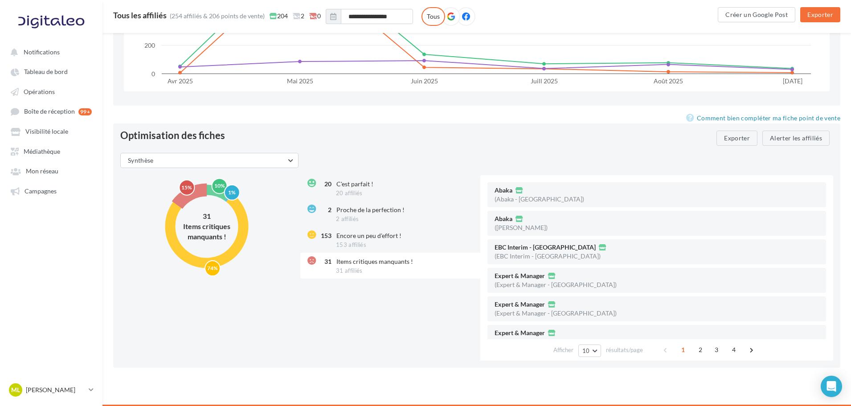
scroll to position [132, 0]
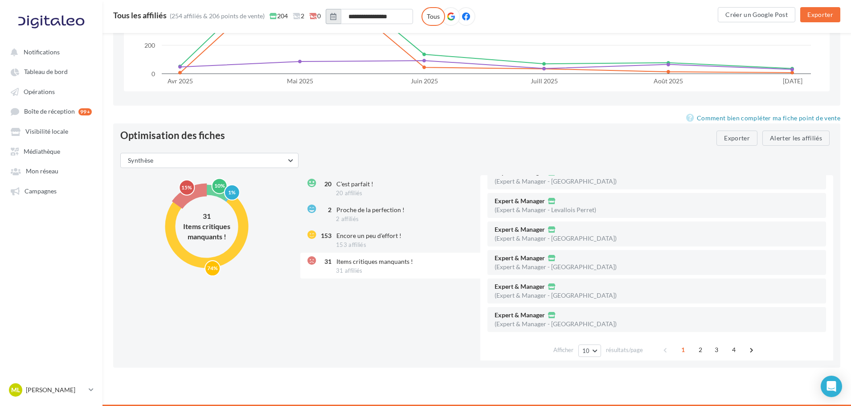
click at [335, 18] on icon "button" at bounding box center [333, 16] width 6 height 7
click at [546, 21] on div "Abaka [GEOGRAPHIC_DATA] [GEOGRAPHIC_DATA] Interaction Interim - Celtic Lorient …" at bounding box center [415, 16] width 604 height 19
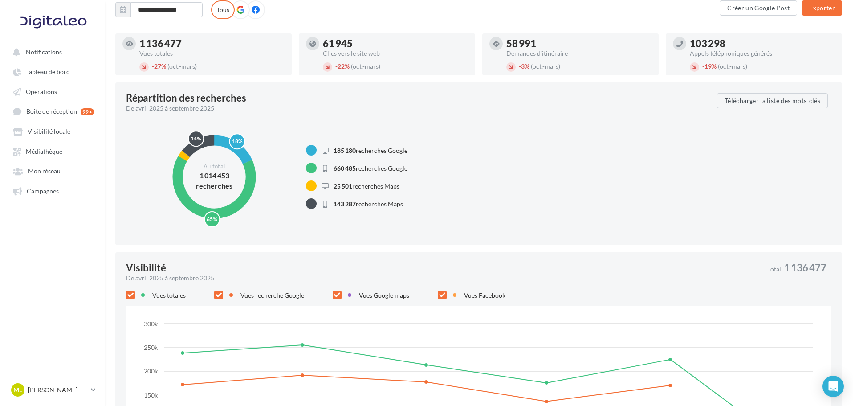
scroll to position [0, 0]
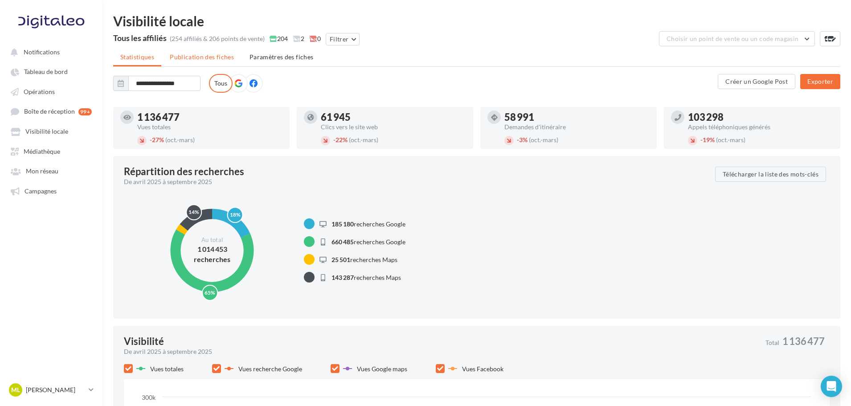
click at [203, 54] on span "Publication des fiches" at bounding box center [202, 57] width 64 height 8
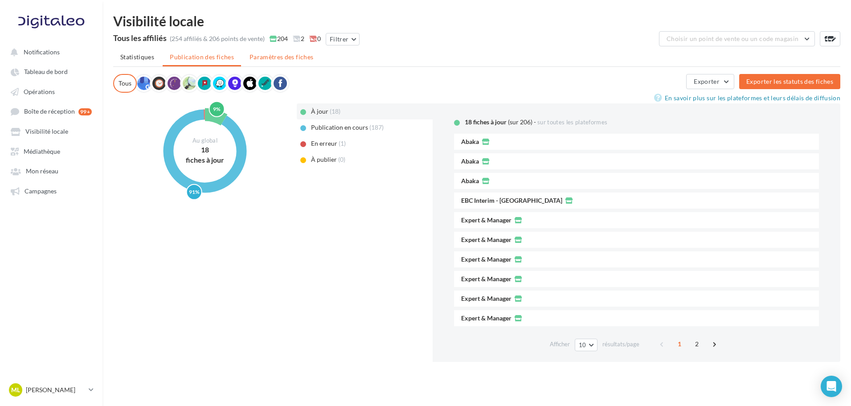
drag, startPoint x: 142, startPoint y: 59, endPoint x: 267, endPoint y: 49, distance: 125.5
click at [142, 59] on span "Statistiques" at bounding box center [137, 57] width 34 height 8
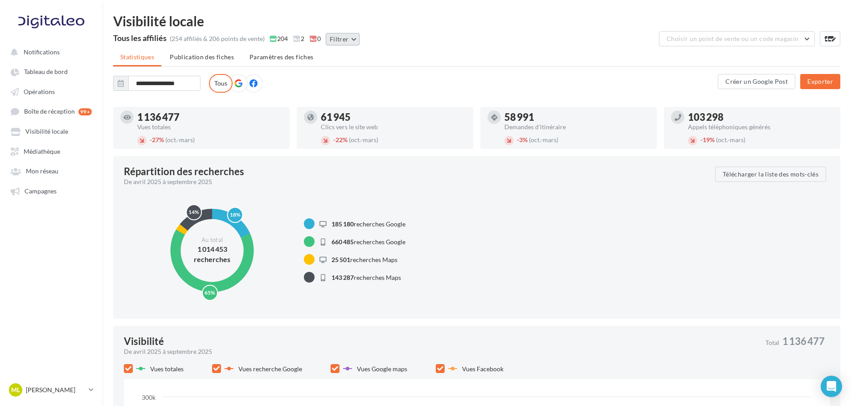
click at [336, 39] on button "Filtrer" at bounding box center [343, 39] width 34 height 12
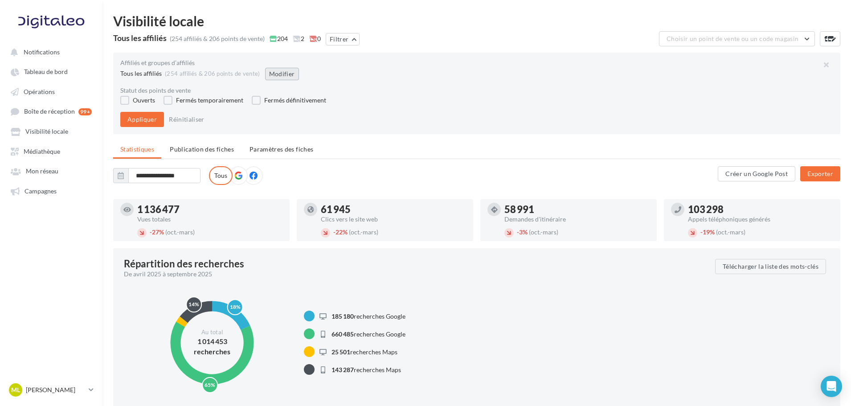
click at [277, 71] on button "Modifier" at bounding box center [282, 74] width 34 height 12
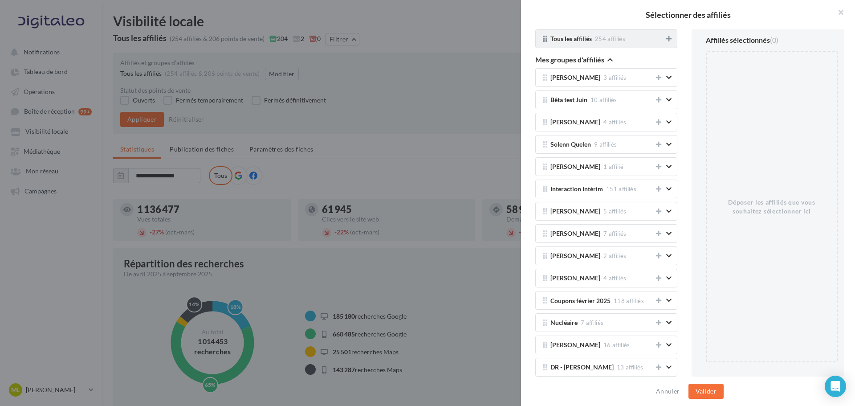
click at [666, 38] on icon at bounding box center [668, 39] width 5 height 6
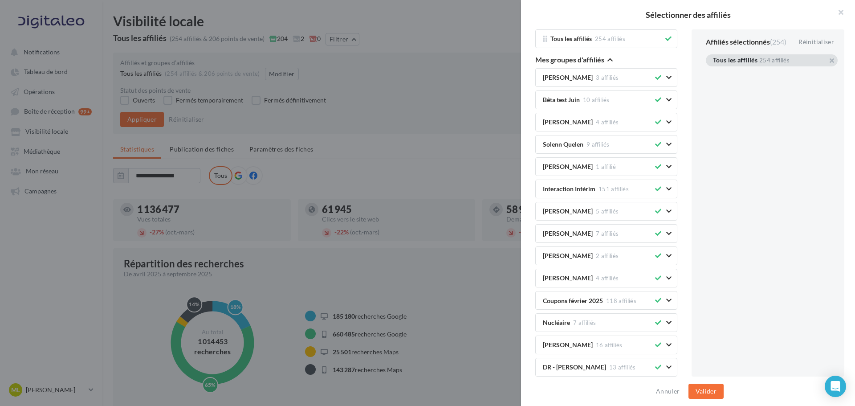
scroll to position [363, 0]
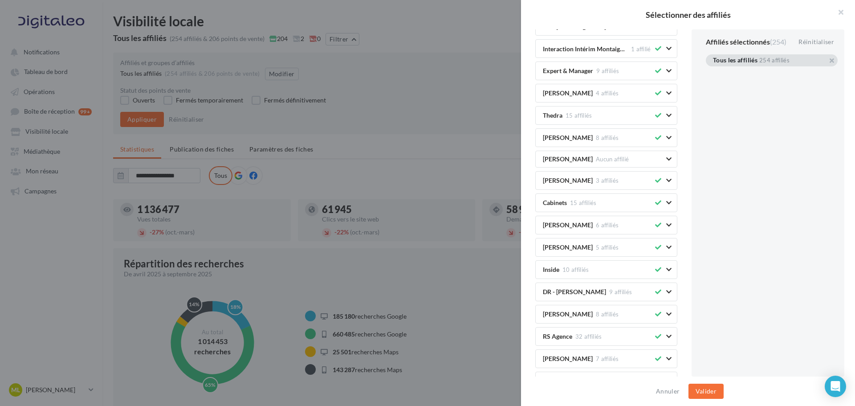
click at [655, 205] on icon at bounding box center [658, 203] width 6 height 6
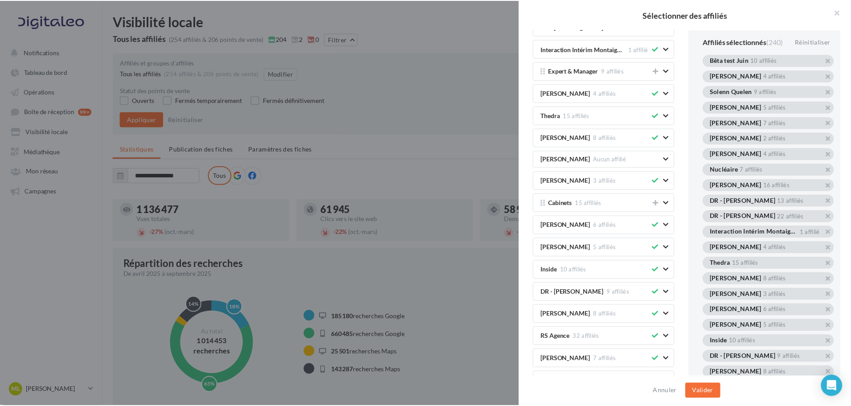
scroll to position [6120, 0]
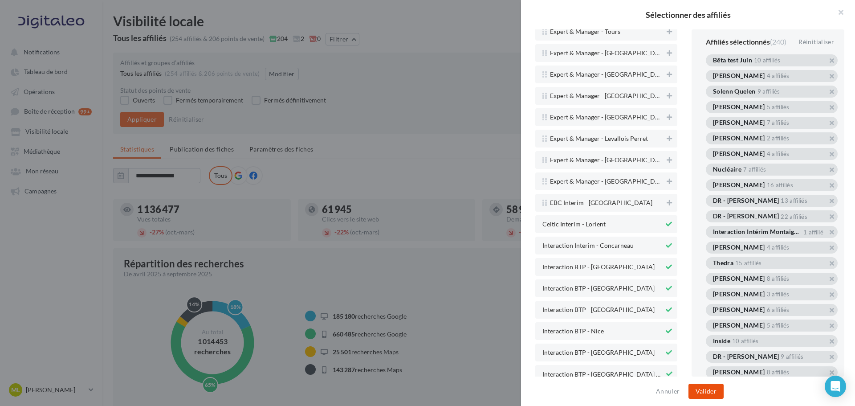
click at [714, 392] on button "Valider" at bounding box center [706, 390] width 35 height 15
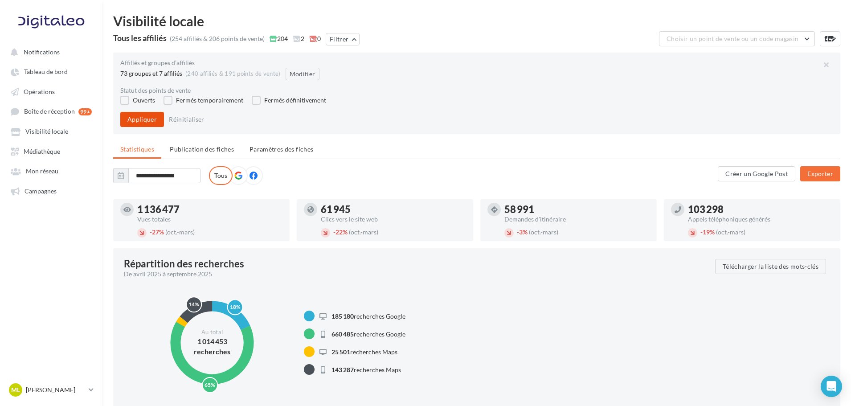
drag, startPoint x: 134, startPoint y: 118, endPoint x: 141, endPoint y: 121, distance: 7.8
click at [134, 118] on button "Appliquer" at bounding box center [142, 119] width 44 height 15
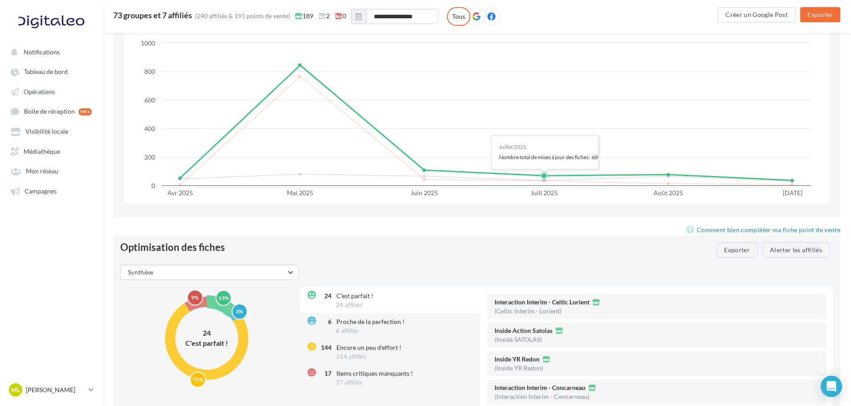
scroll to position [1013, 0]
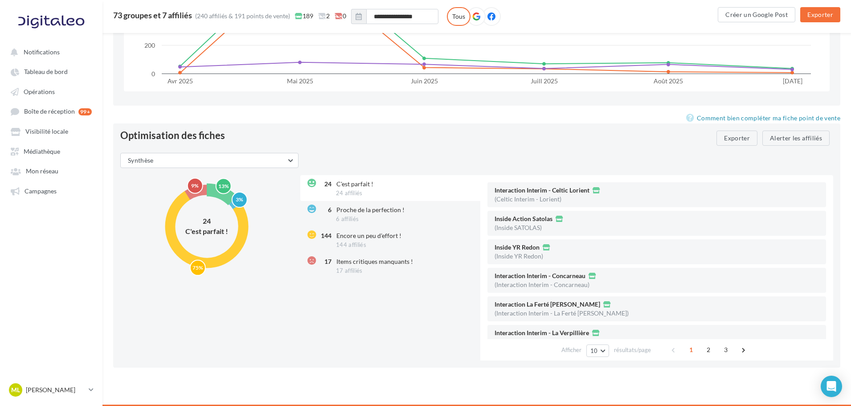
drag, startPoint x: 368, startPoint y: 271, endPoint x: 454, endPoint y: 281, distance: 86.9
click at [368, 273] on div "17 Items critiques manquants ! 17 affiliés" at bounding box center [391, 266] width 182 height 26
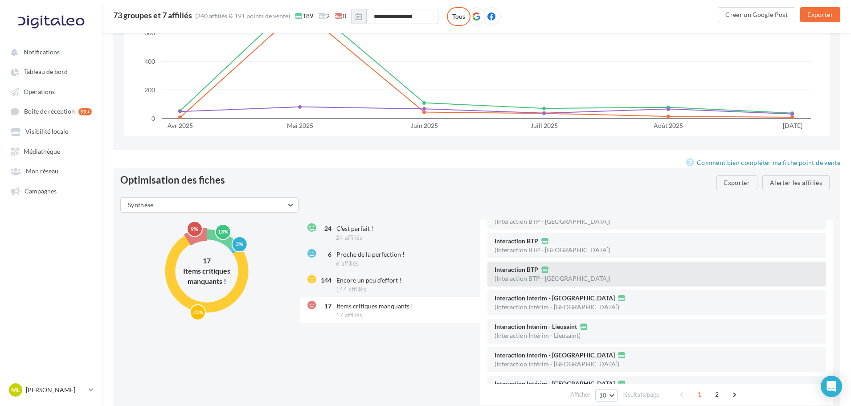
scroll to position [132, 0]
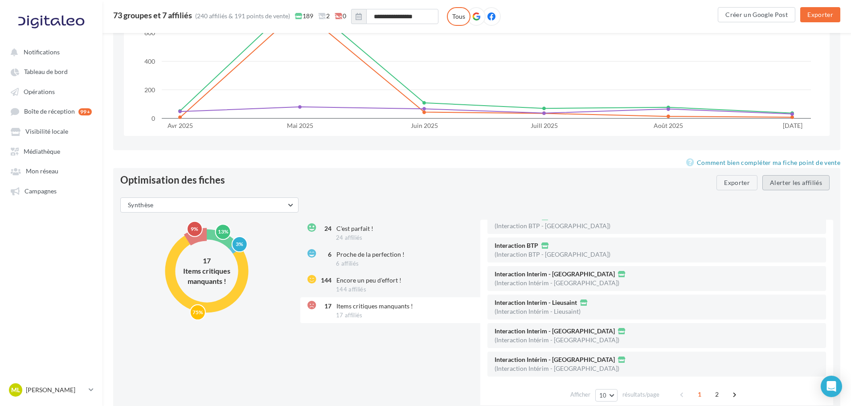
click at [781, 183] on button "Alerter les affiliés" at bounding box center [795, 182] width 67 height 15
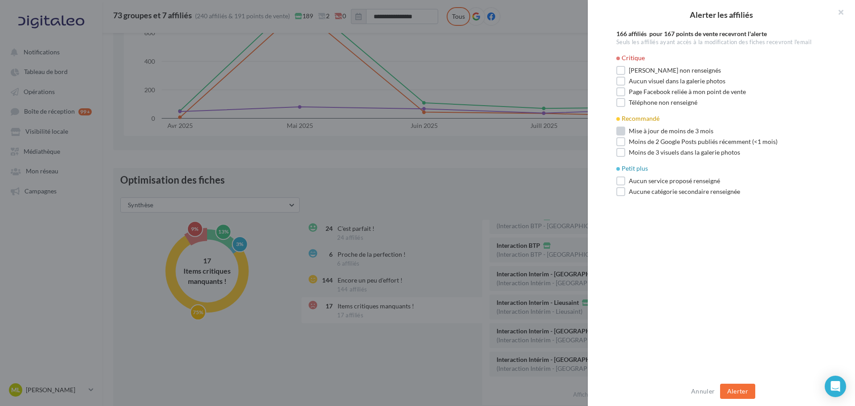
click at [620, 130] on label "Mise à jour de moins de 3 mois" at bounding box center [664, 130] width 97 height 9
click at [620, 140] on label "Moins de 2 Google Posts publiés récemment (<1 mois)" at bounding box center [696, 141] width 161 height 9
click at [620, 151] on label "Moins de 3 visuels dans la galerie photos" at bounding box center [678, 152] width 124 height 9
click at [620, 178] on label "Aucun service proposé renseigné" at bounding box center [668, 180] width 104 height 9
click at [620, 194] on label "Aucune catégorie secondaire renseignée" at bounding box center [678, 191] width 124 height 9
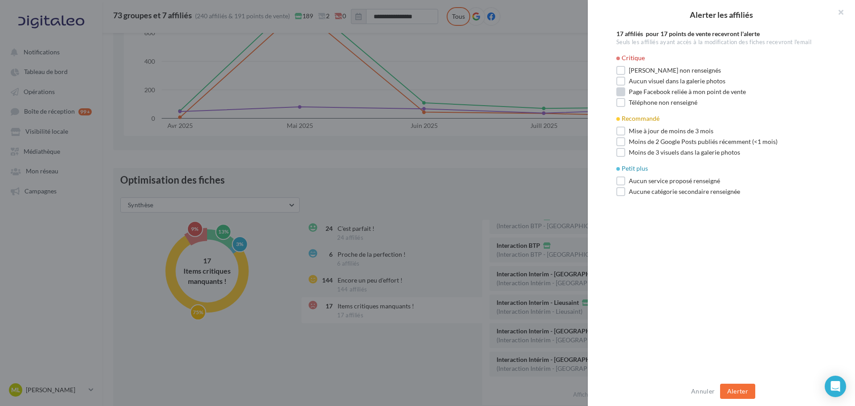
click at [625, 93] on label "Page Facebook reliée à mon point de vente" at bounding box center [681, 91] width 130 height 9
click at [744, 387] on button "Alerter" at bounding box center [737, 390] width 35 height 15
